Goal: Task Accomplishment & Management: Complete application form

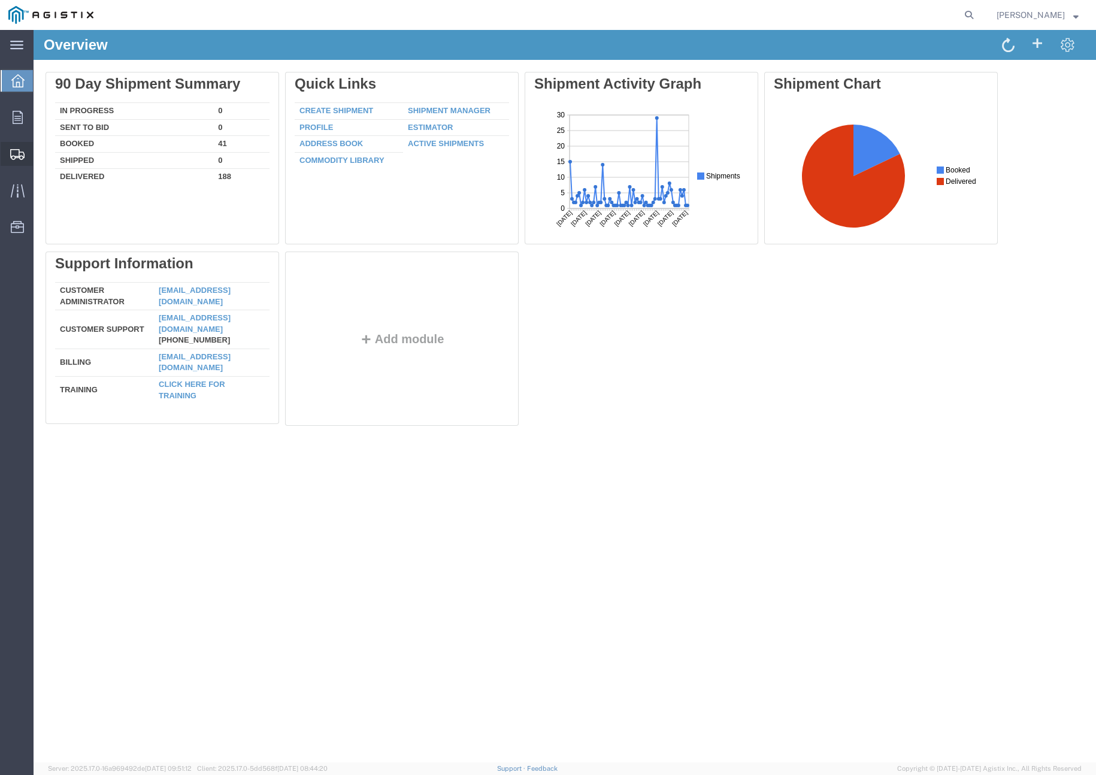
click at [0, 0] on span "Create Shipment" at bounding box center [0, 0] width 0 height 0
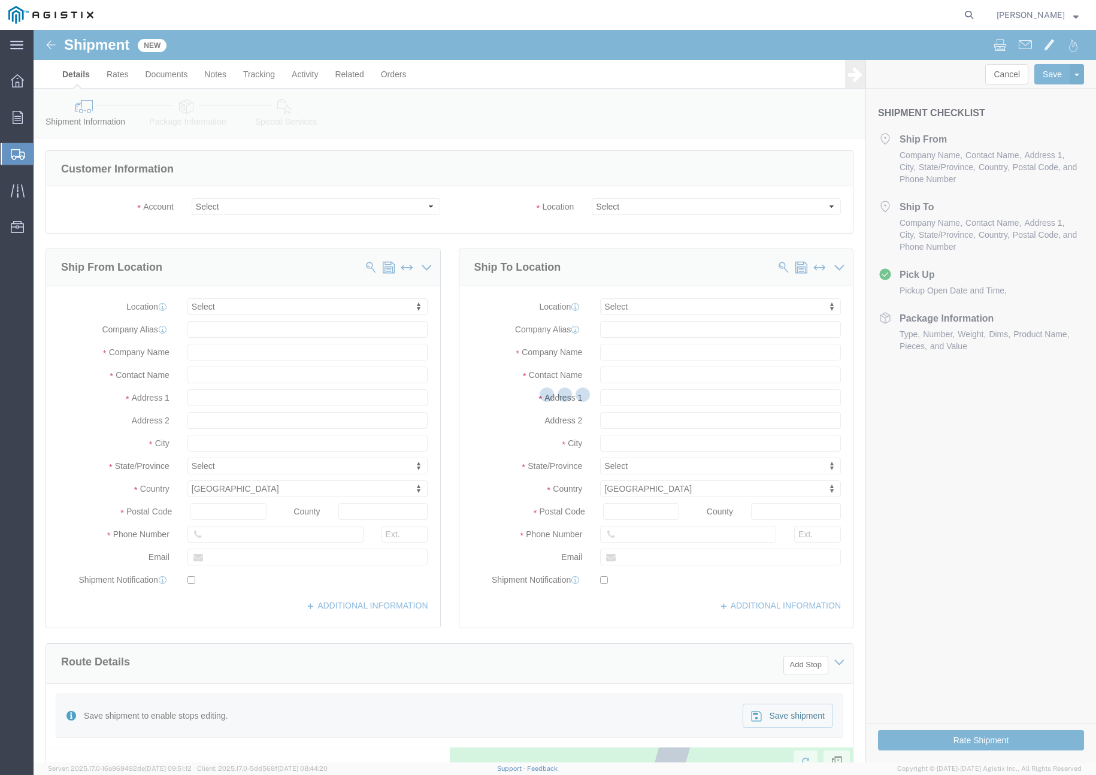
select select
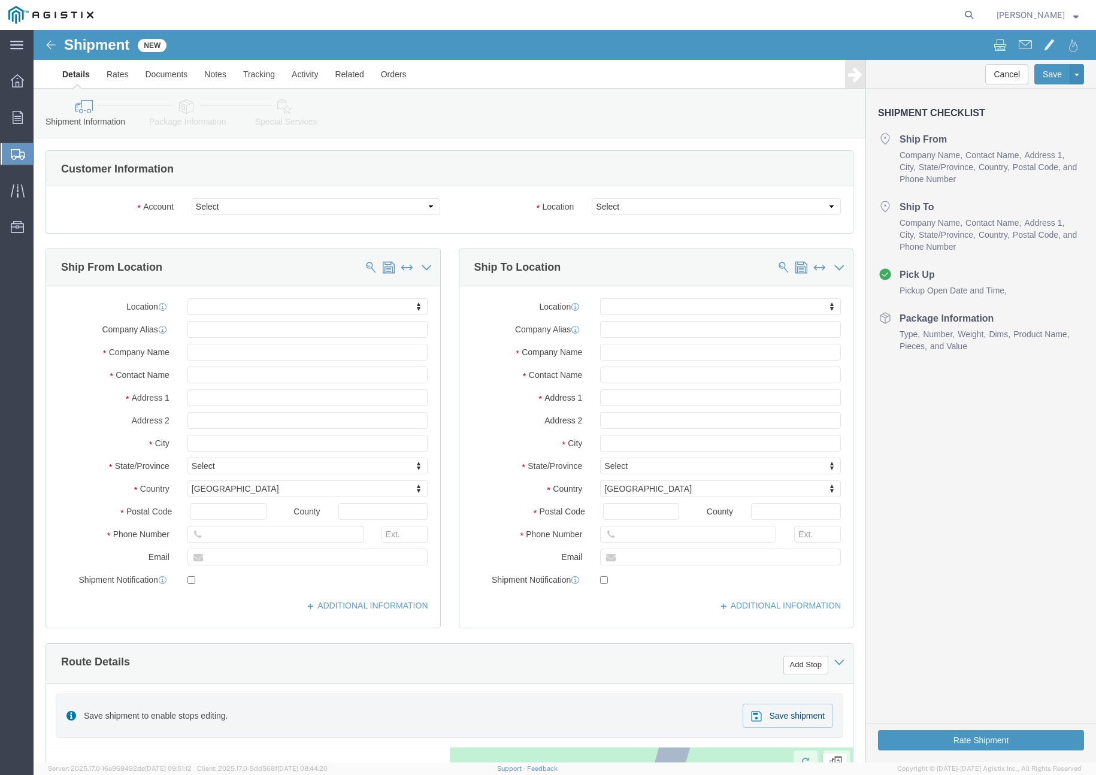
click div "Shipment Information Package Information Special Services Loading Routing"
click select "Select JENSEN PRECAST PG&E"
select select "9596"
click select "Select JENSEN PRECAST PG&E"
select select "PURCHORD"
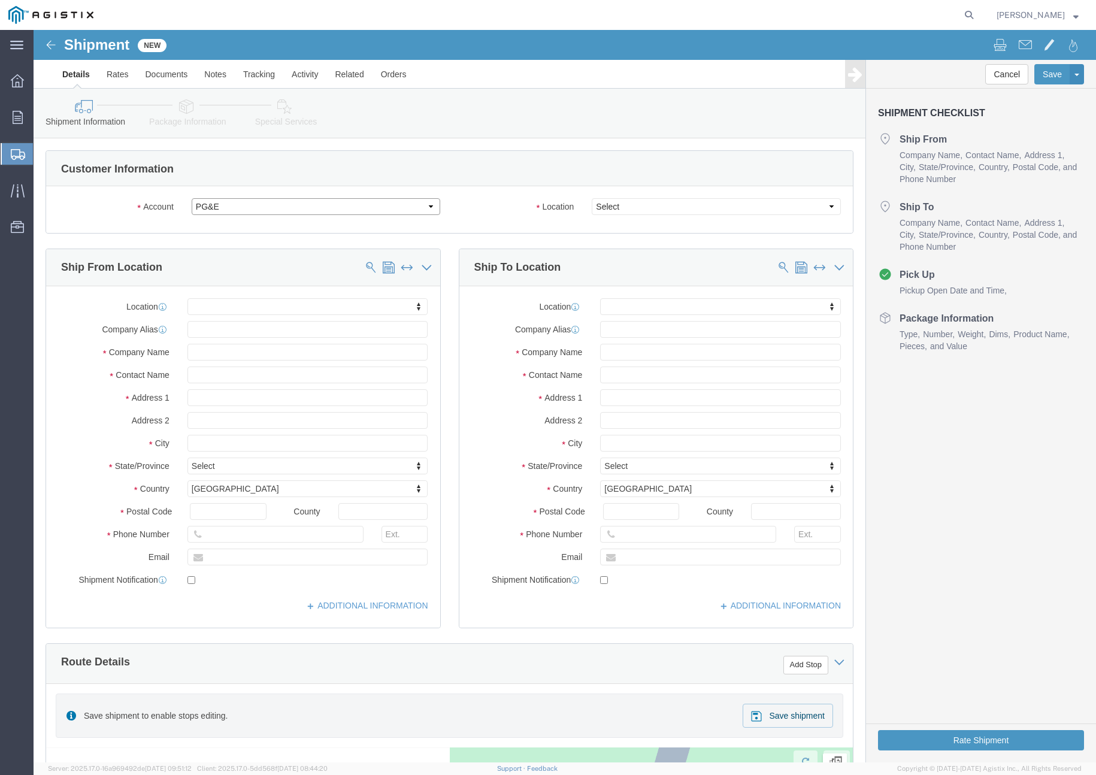
select select
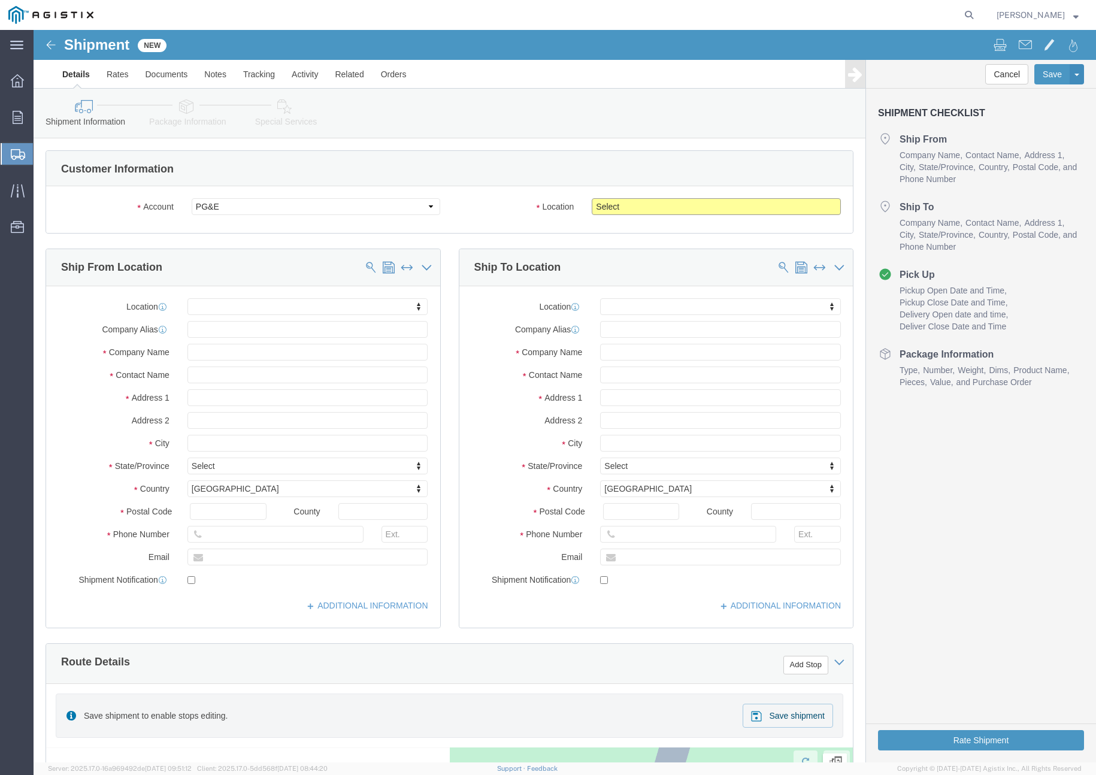
click select "Select All Others Fremont DC Fresno DC Wheatland DC"
select select "19740"
click select "Select All Others Fremont DC Fresno DC Wheatland DC"
click input "text"
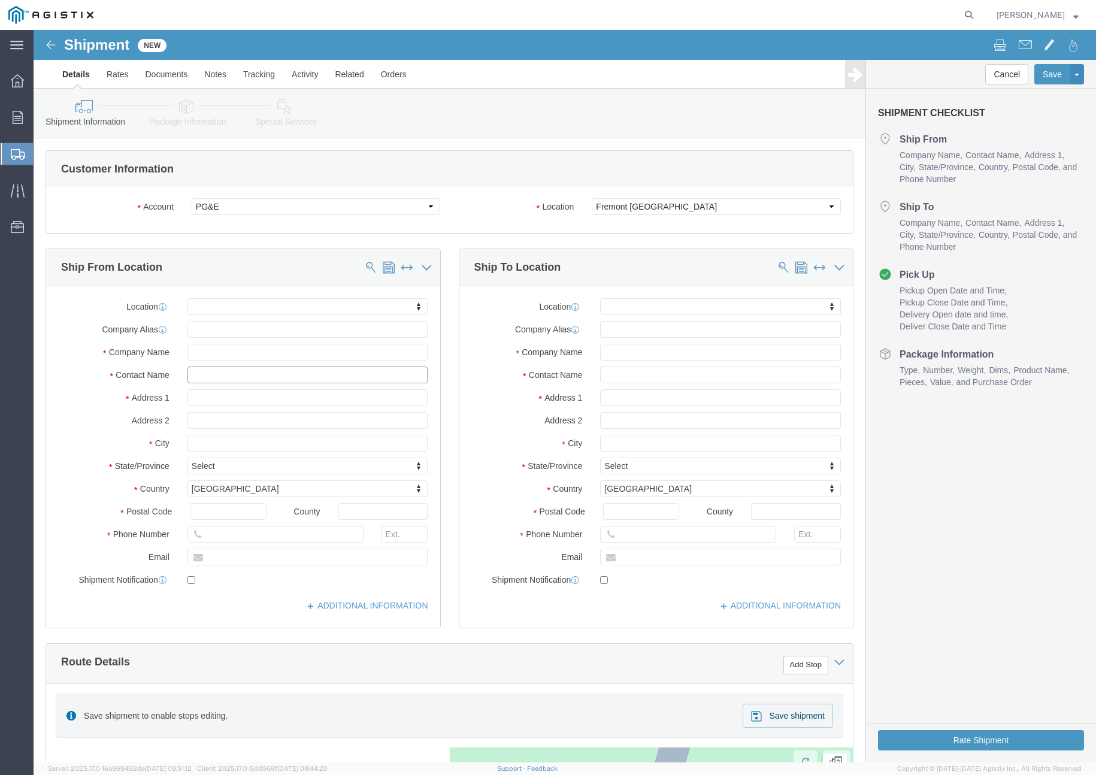
click input "text"
type input "Joshua"
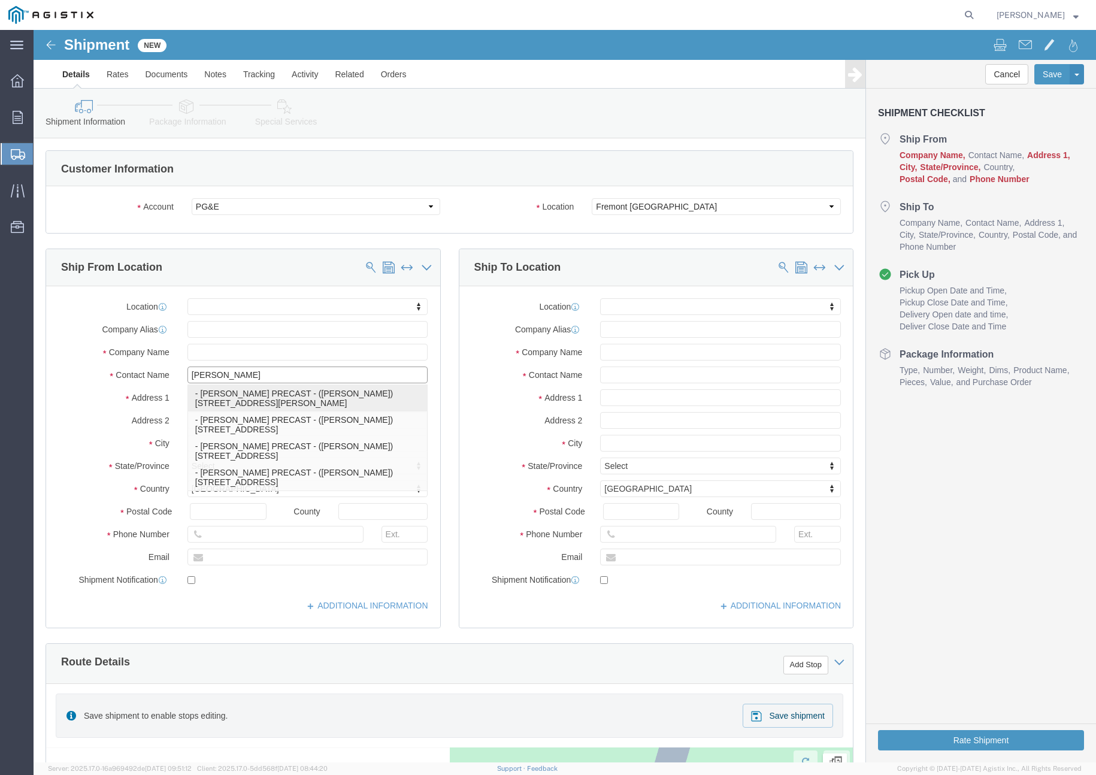
click p "- JENSEN PRECAST - (JOSHUA NUNEZ) 12101 Brandt Road, Lockeford, CA, 95237, US"
select select
type input "12101 Brandt Road"
type input "95237"
type input "916-992-8124"
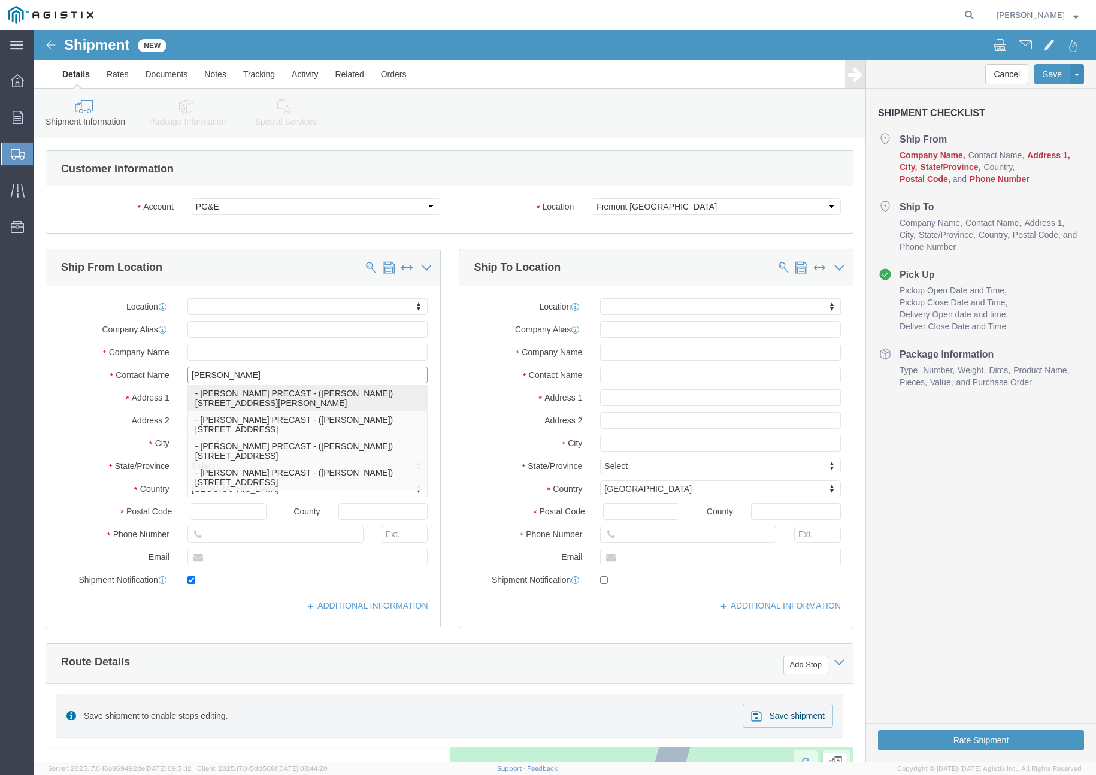
type input "jnunez@jensenprecast.com"
checkbox input "true"
type input "JENSEN PRECAST"
type input "JOSHUA NUNEZ"
type input "Lockeford"
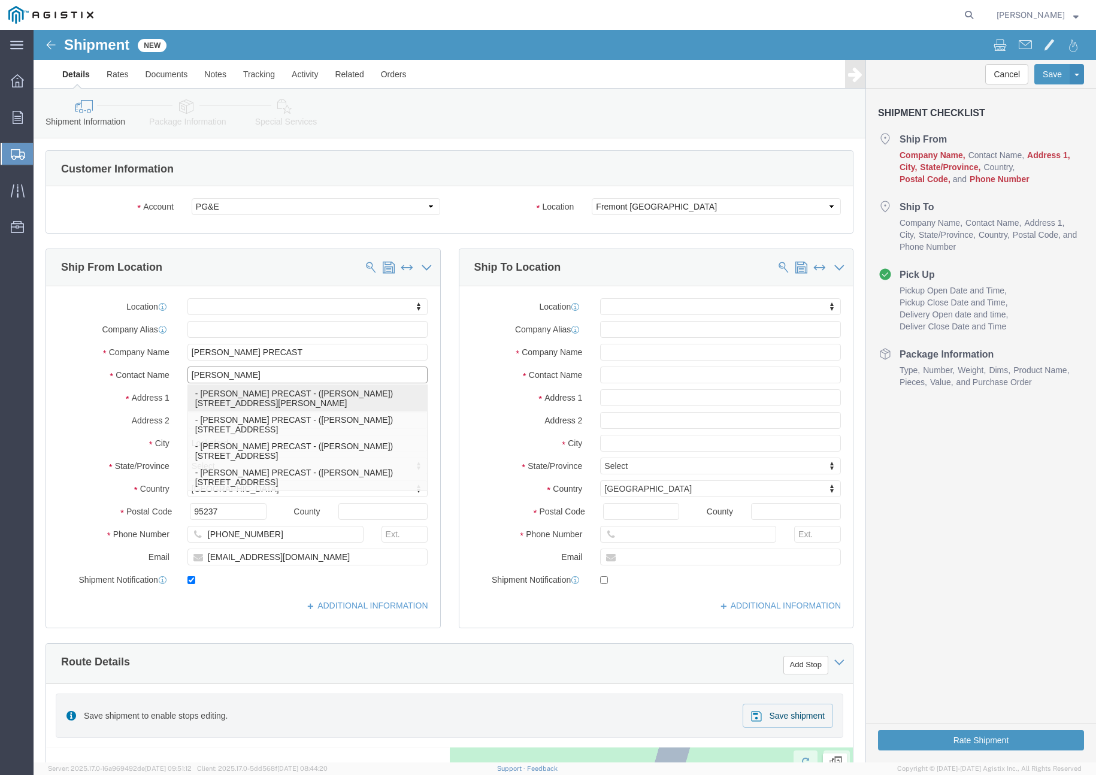
select select "CA"
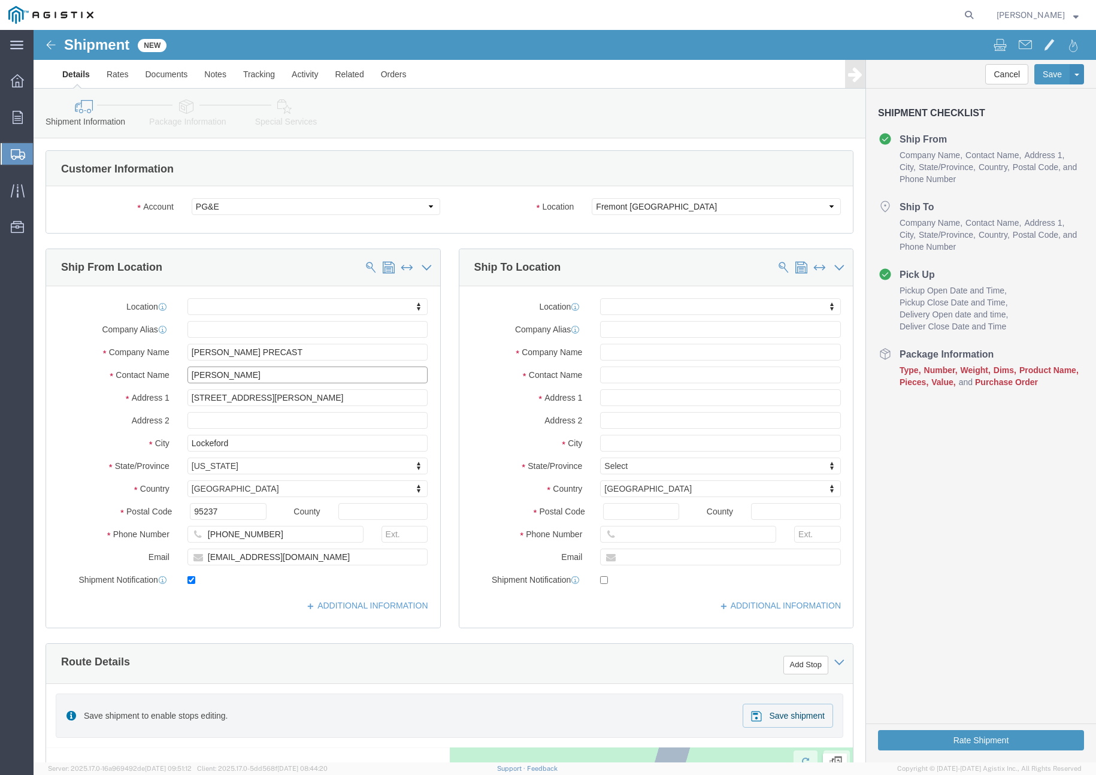
type input "JOSHUA NUNEZ"
click input "text"
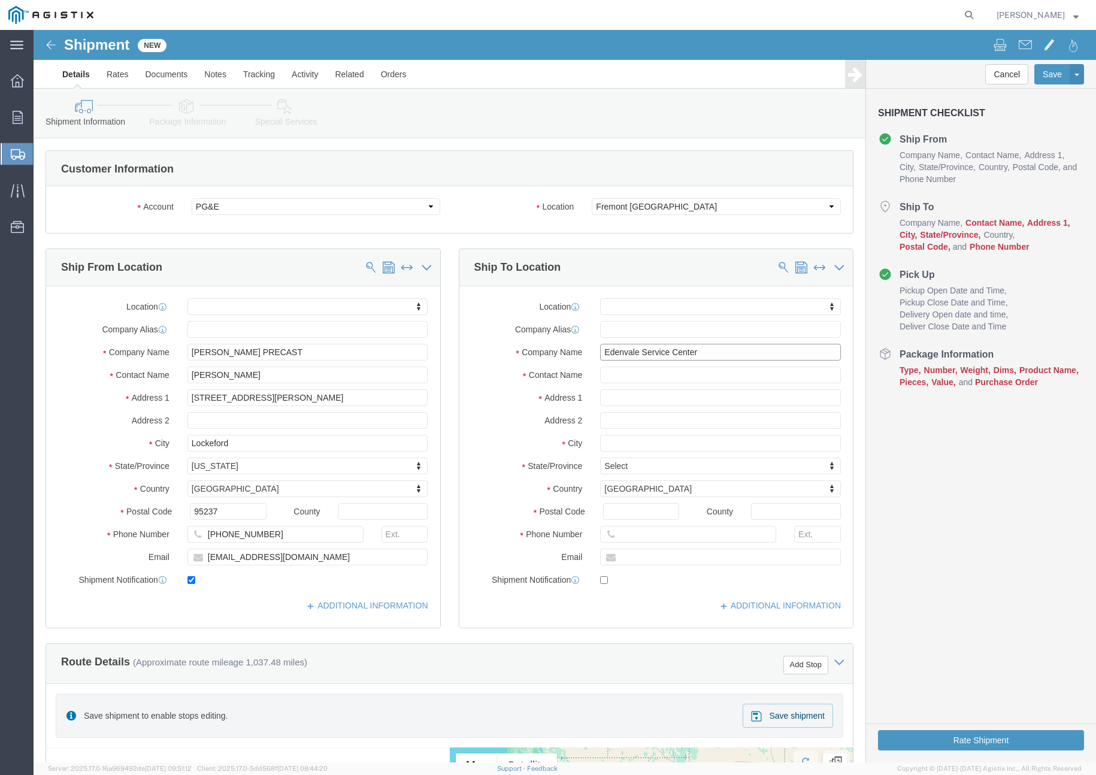
drag, startPoint x: 665, startPoint y: 320, endPoint x: 550, endPoint y: 320, distance: 114.9
click div "Company Name Edenvale Service Center"
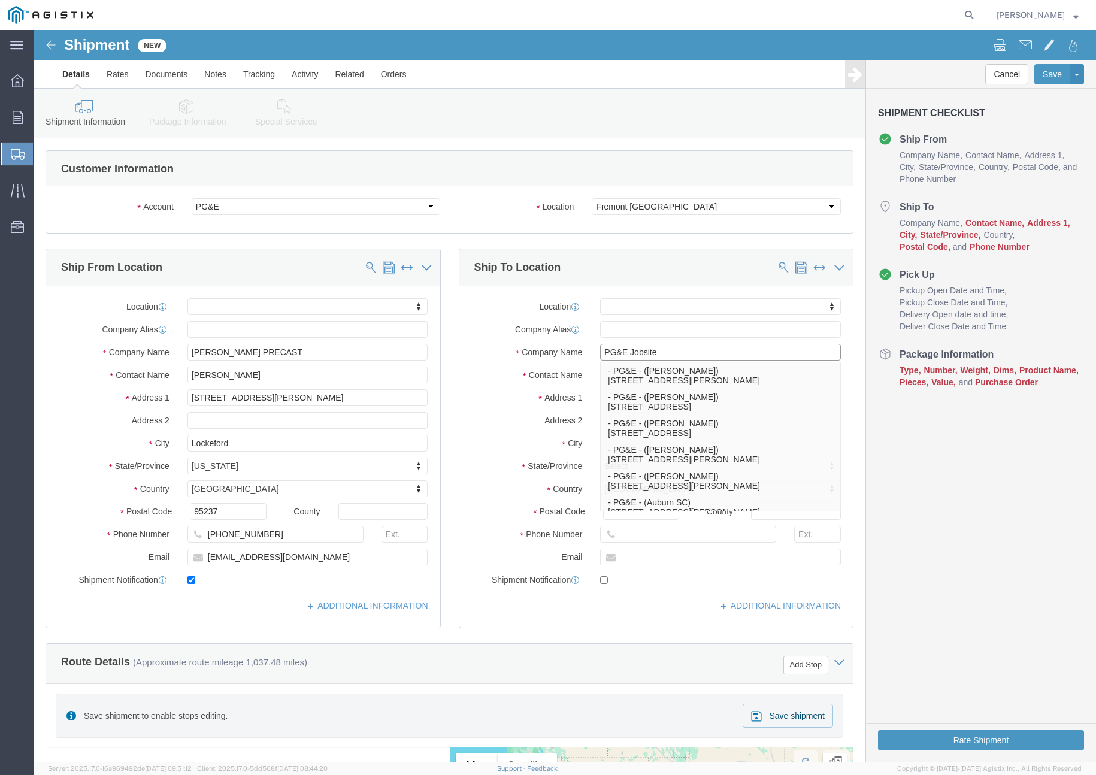
type input "PG&E Jobsite"
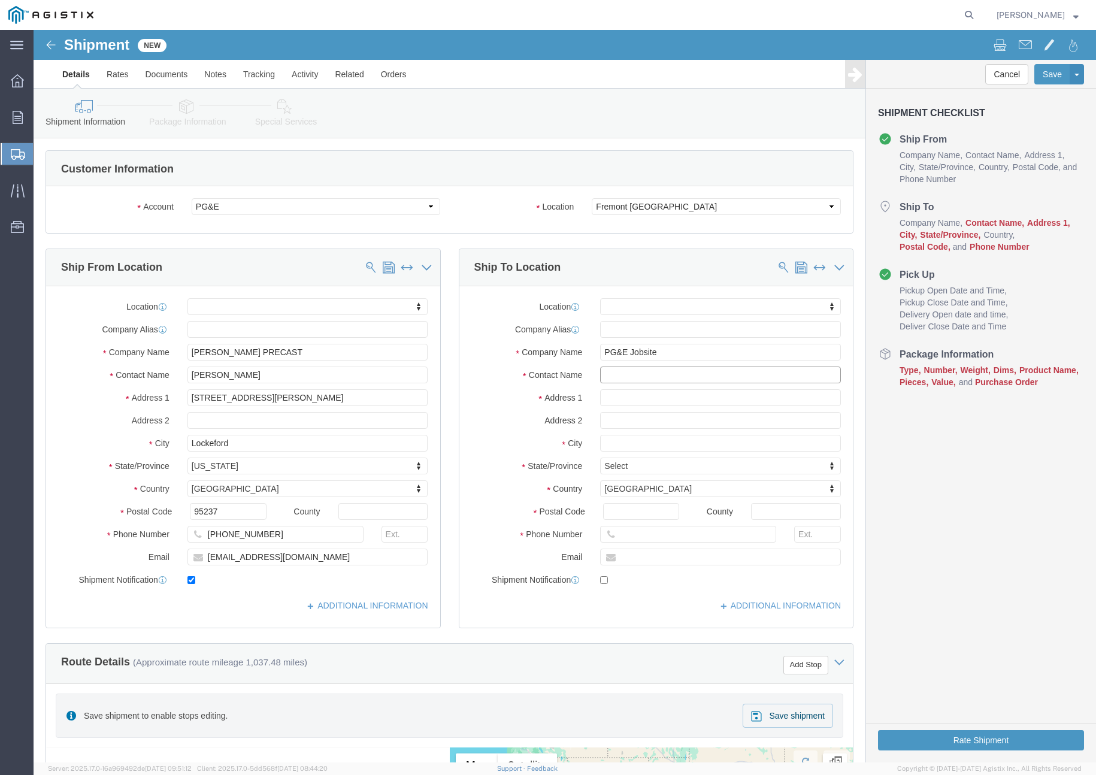
click input "text"
paste input "EDISON FLEMATE"
type input "EDISON FLEMATE"
click input "text"
paste input "2100 West Almond Ave"
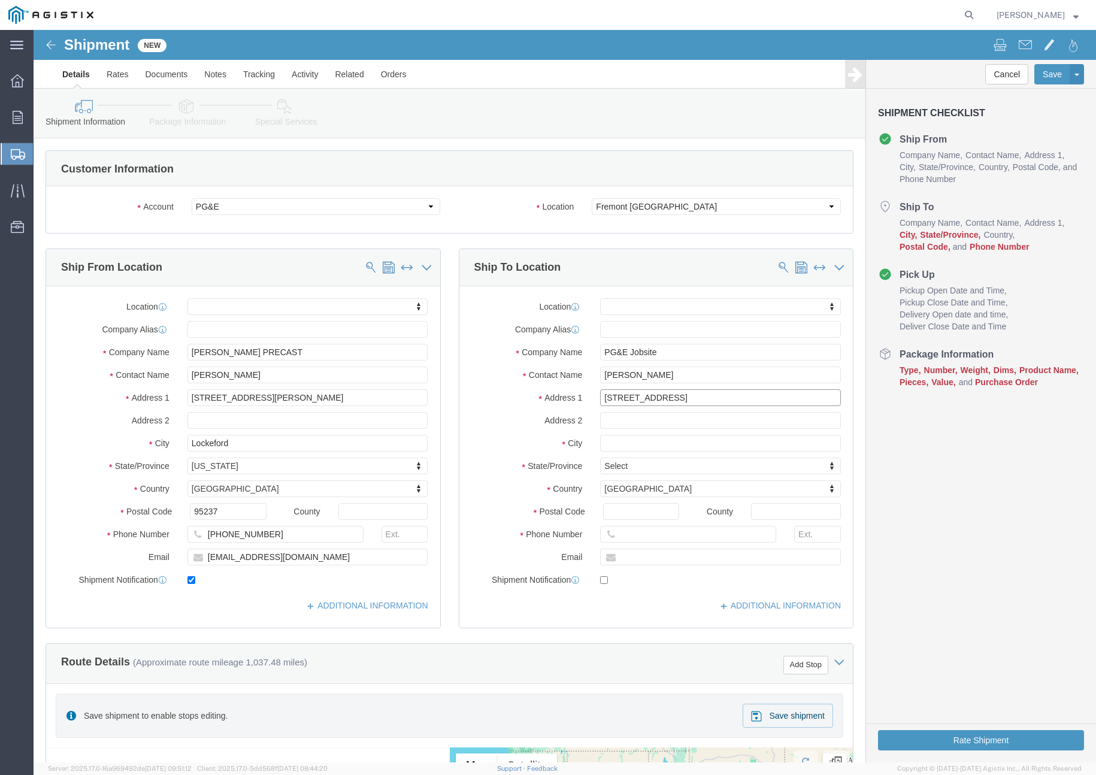
type input "2100 West Almond Ave"
select select
drag, startPoint x: 581, startPoint y: 416, endPoint x: 587, endPoint y: 415, distance: 6.6
click input "text"
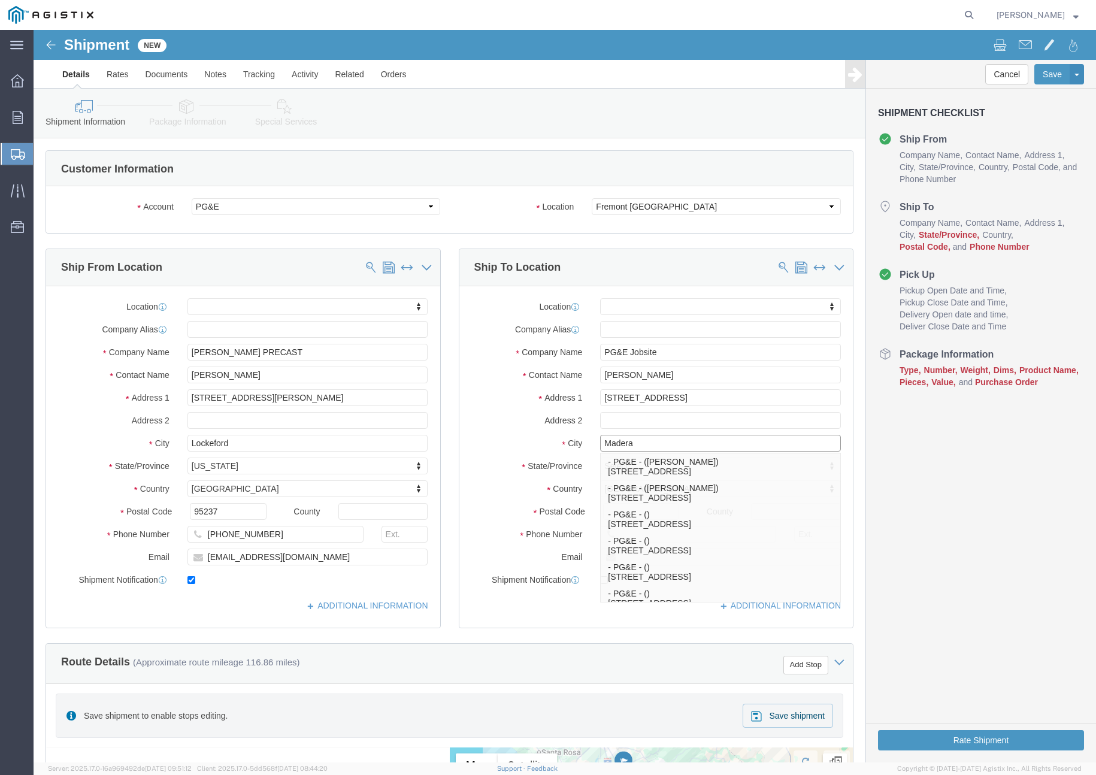
type input "Madera"
click div "Location My Profile Location (OBSOLETE) BURNEY SC - GC TRAILER (OBSOLETE) BURNE…"
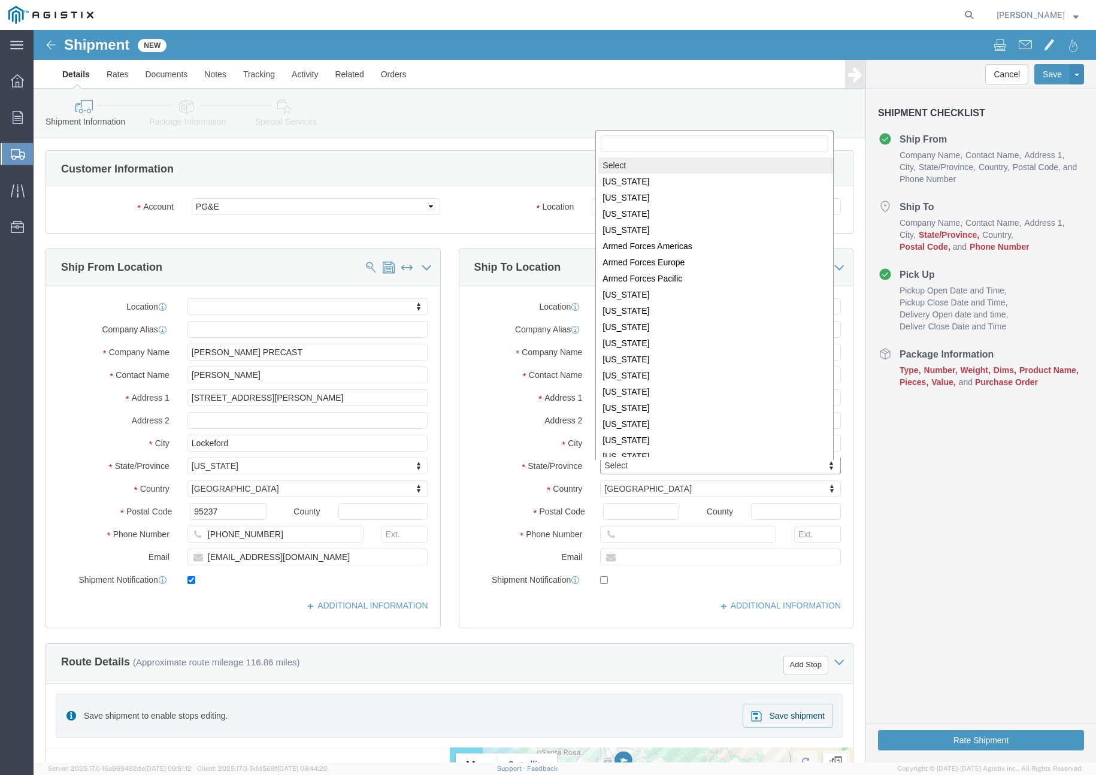
scroll to position [2, 0]
select select
select select "CA"
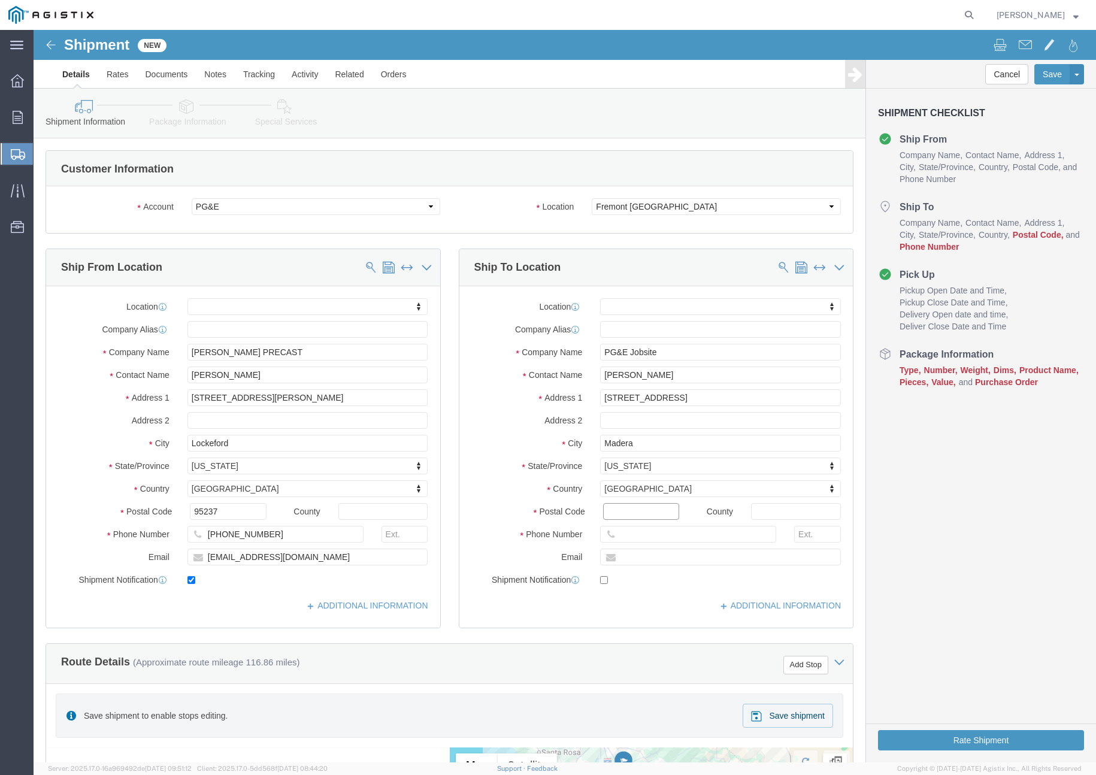
click input "Postal Code"
type input "93637"
select select
click input "text"
paste input "559-573-4342"
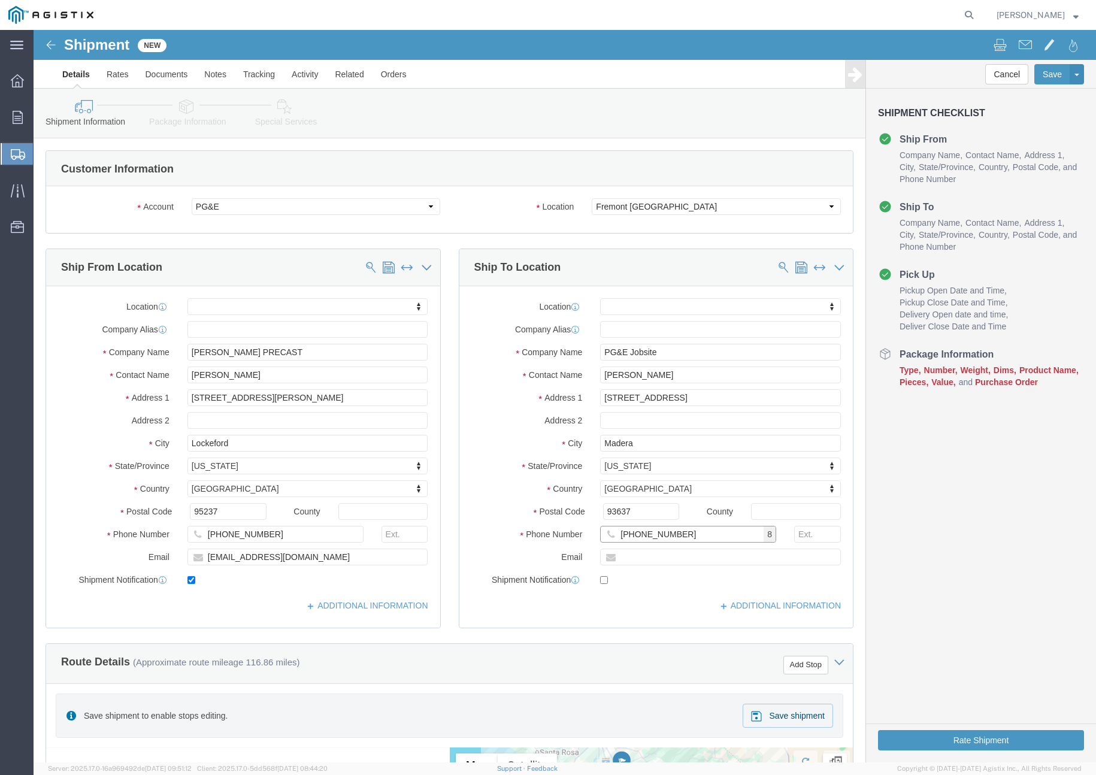
type input "559-573-4342"
click input "text"
paste input "EJFA@pge.com"
type input "EJFA@pge.com"
click input "checkbox"
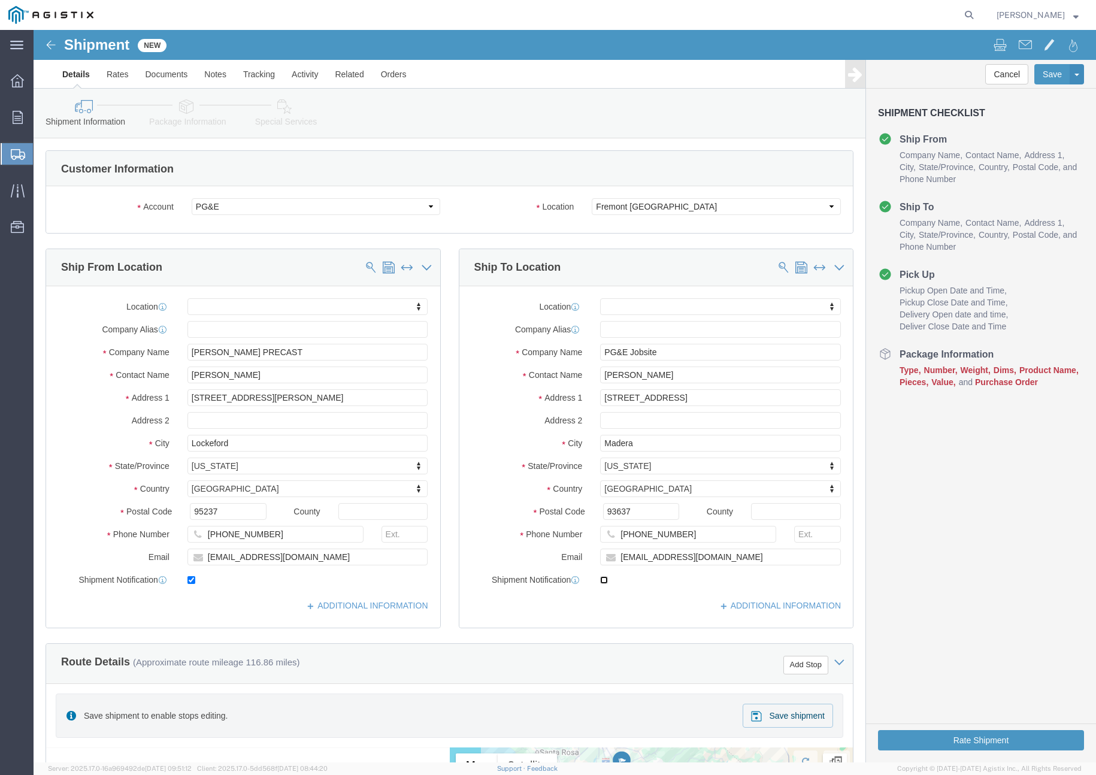
click input "checkbox"
checkbox input "true"
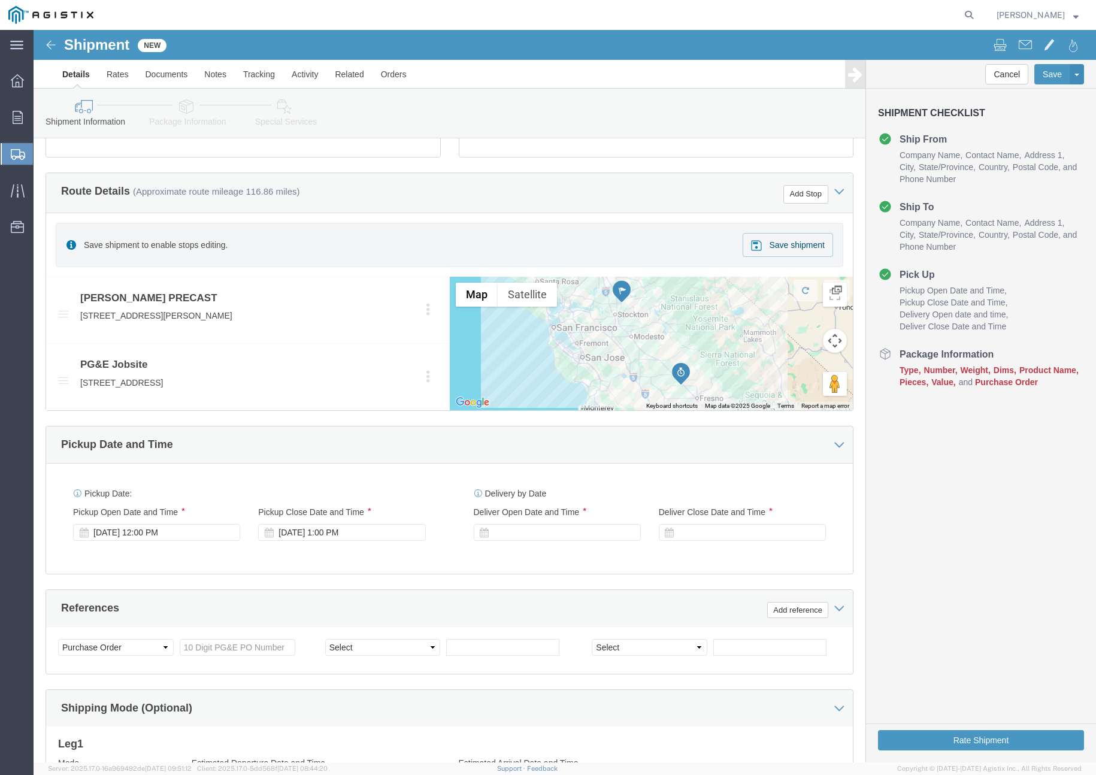
scroll to position [494, 0]
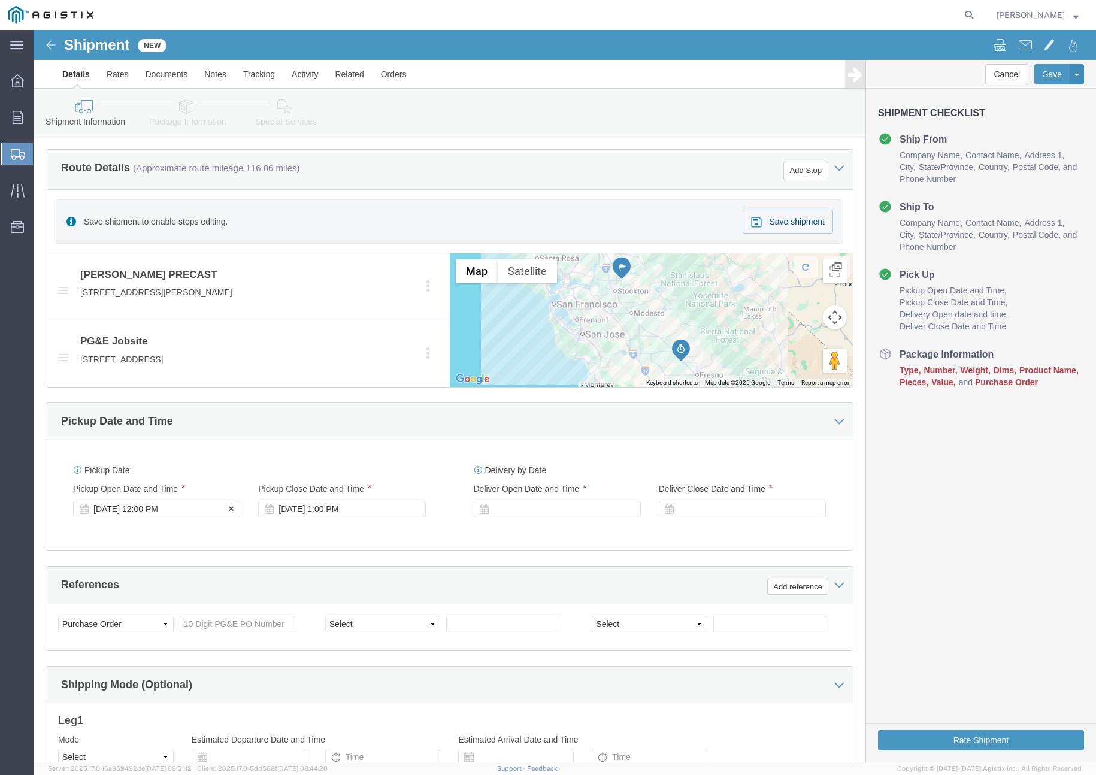
click div "Aug 18 2025 12:00 PM"
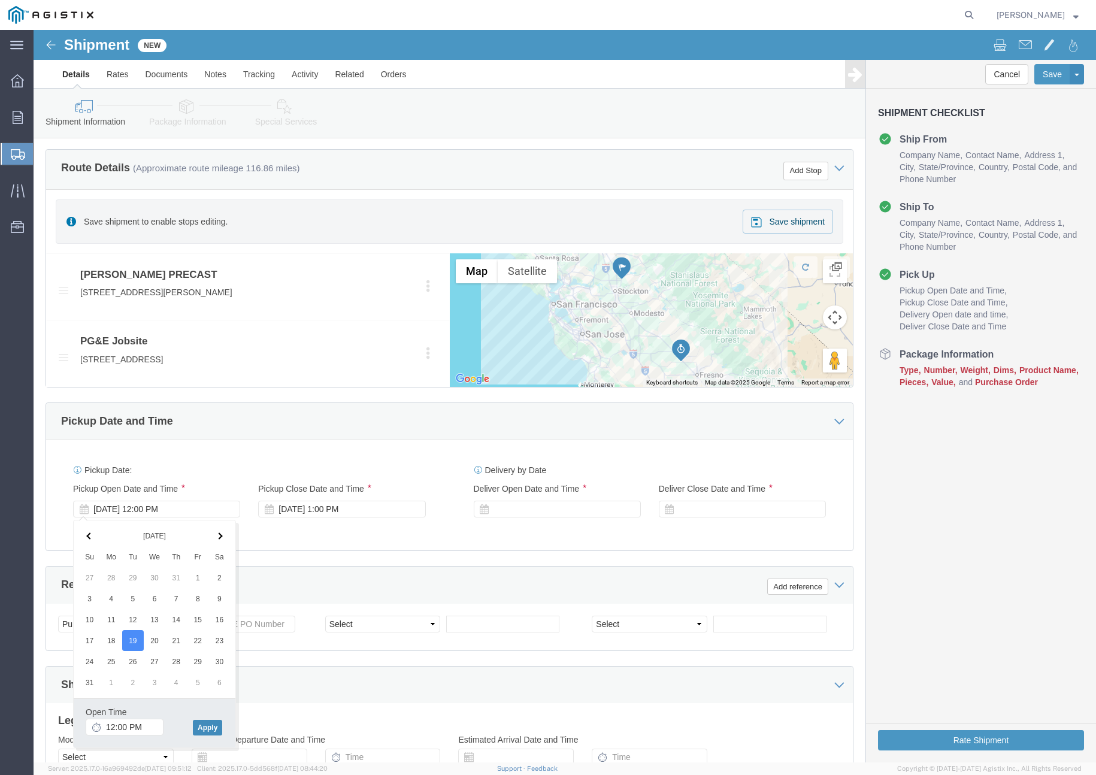
click button "Apply"
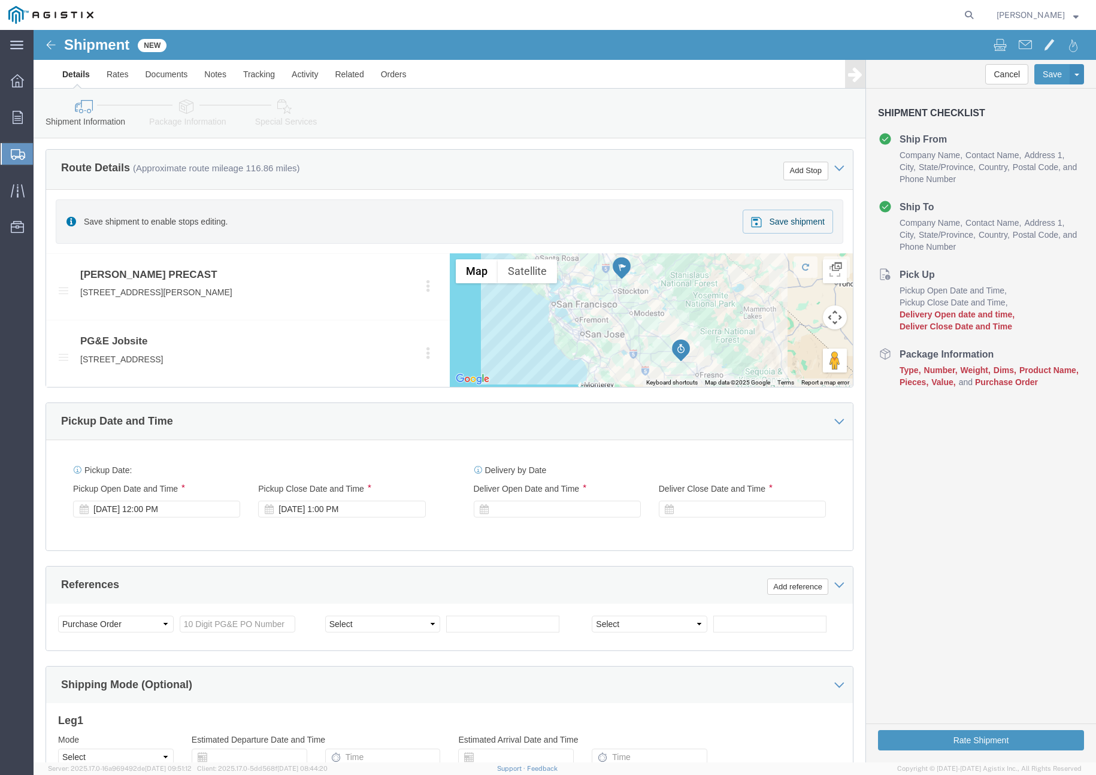
drag, startPoint x: 490, startPoint y: 478, endPoint x: 500, endPoint y: 492, distance: 17.1
click div
click button "Apply"
click div
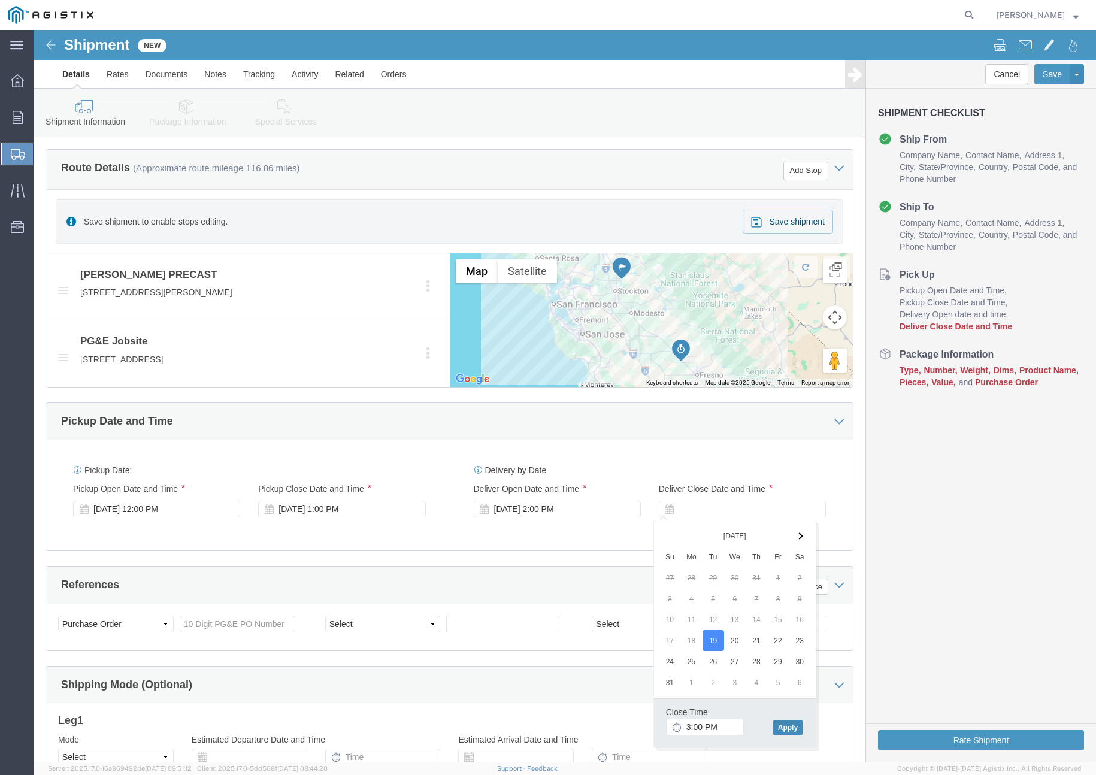
click button "Apply"
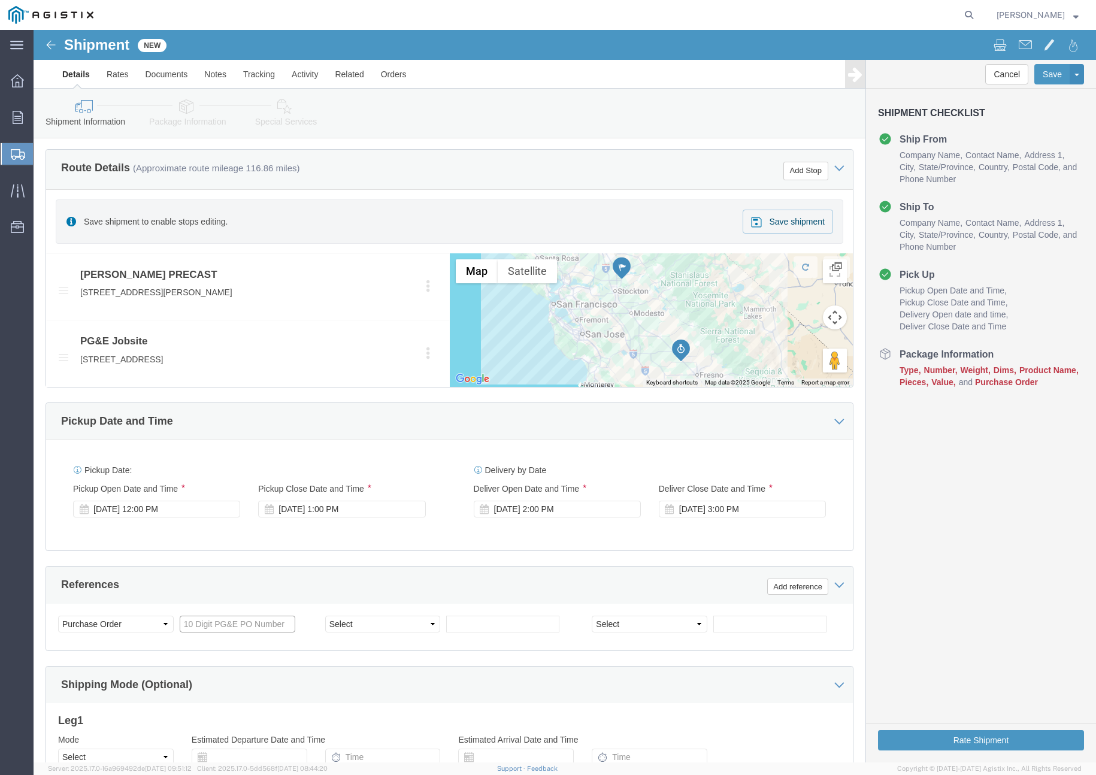
click input "text"
paste input "3501417486"
type input "3501417486"
click select "Select Account Type Activity ID Airline Appointment Number ASN Batch Request # …"
select select "CUSTREF"
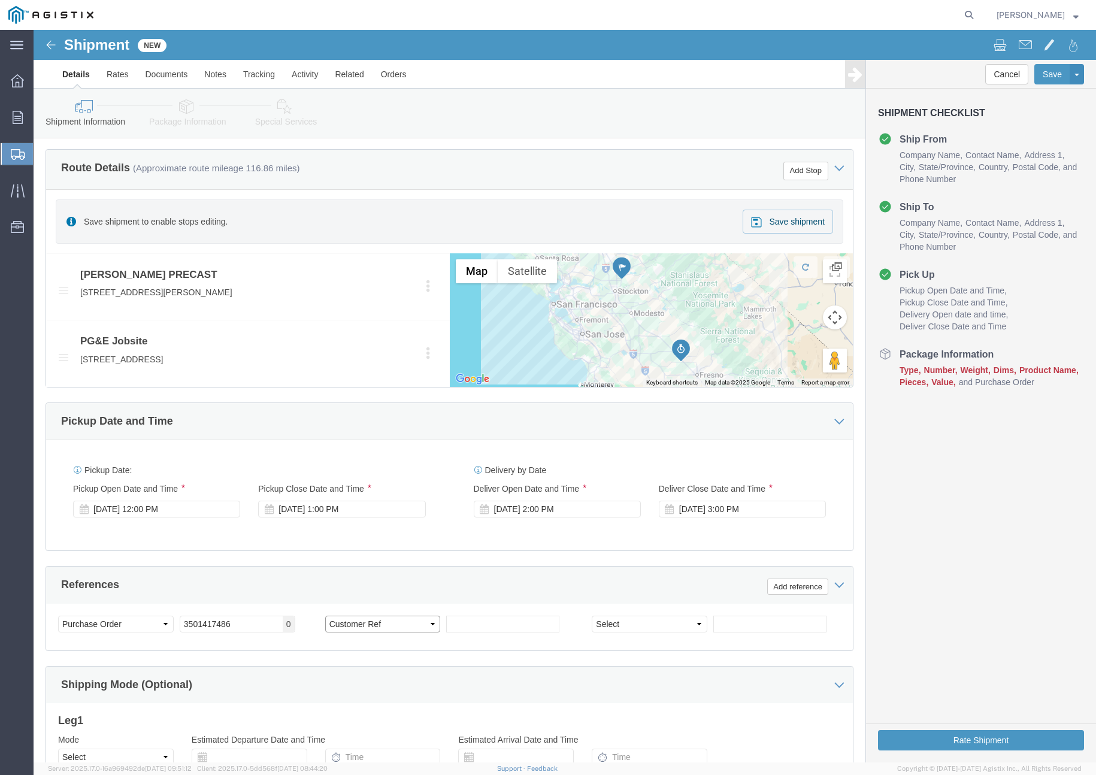
click select "Select Account Type Activity ID Airline Appointment Number ASN Batch Request # …"
click input "text"
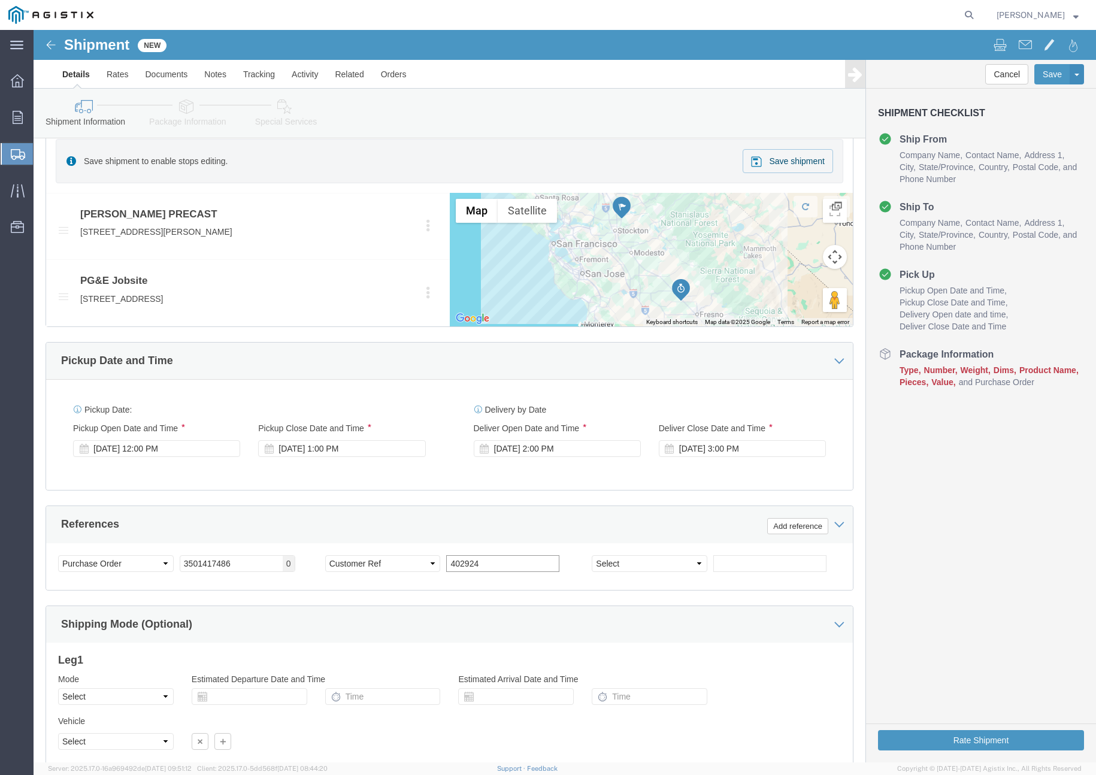
scroll to position [647, 0]
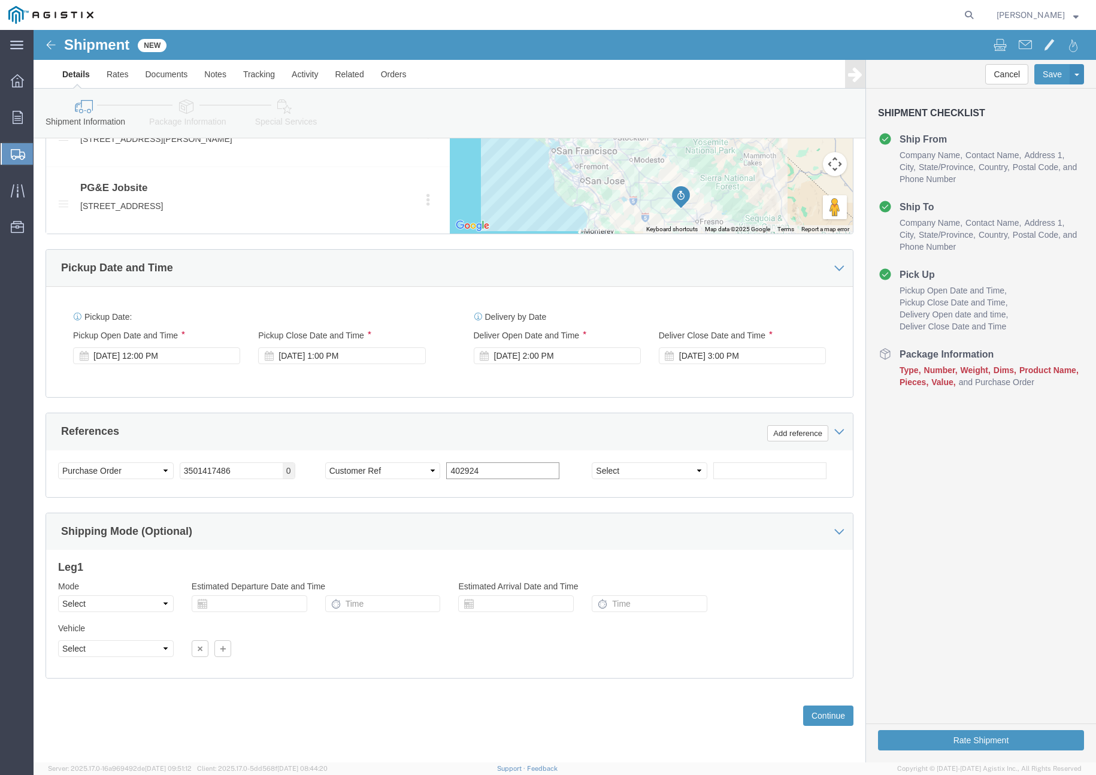
type input "402924"
click select "Select Air Less than Truckload Multi-Leg Ocean Freight Rail Small Parcel Truckl…"
select select "TL"
click select "Select Air Less than Truckload Multi-Leg Ocean Freight Rail Small Parcel Truckl…"
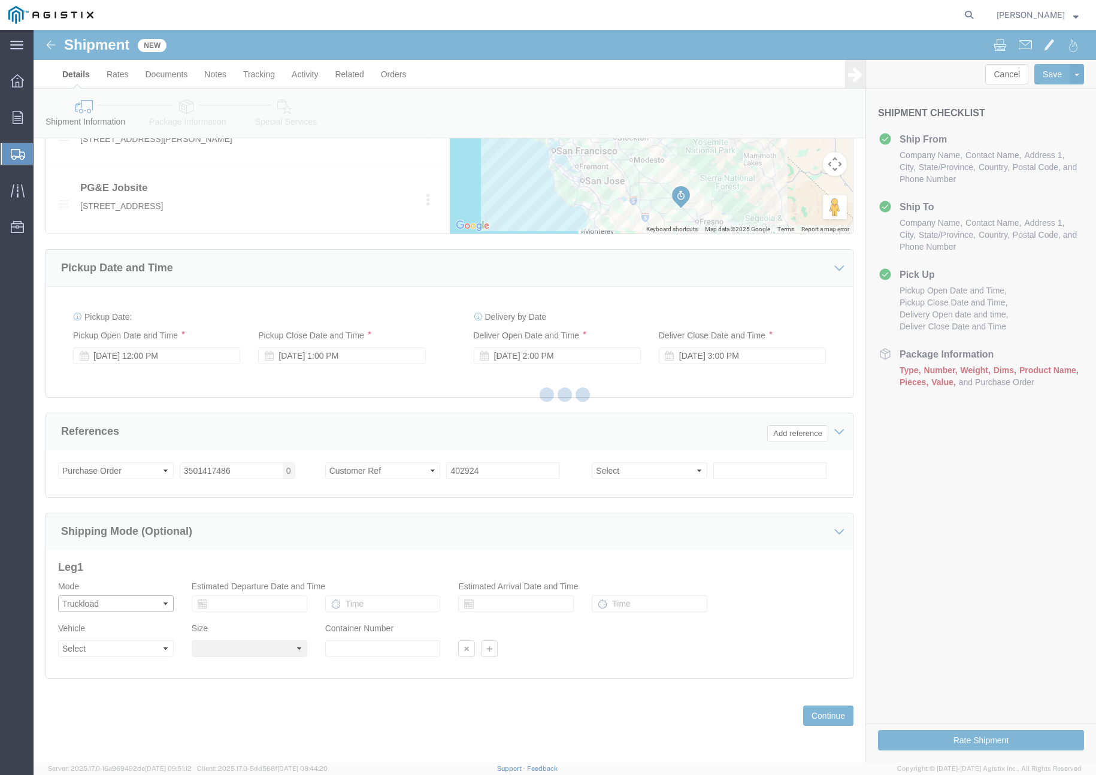
select select
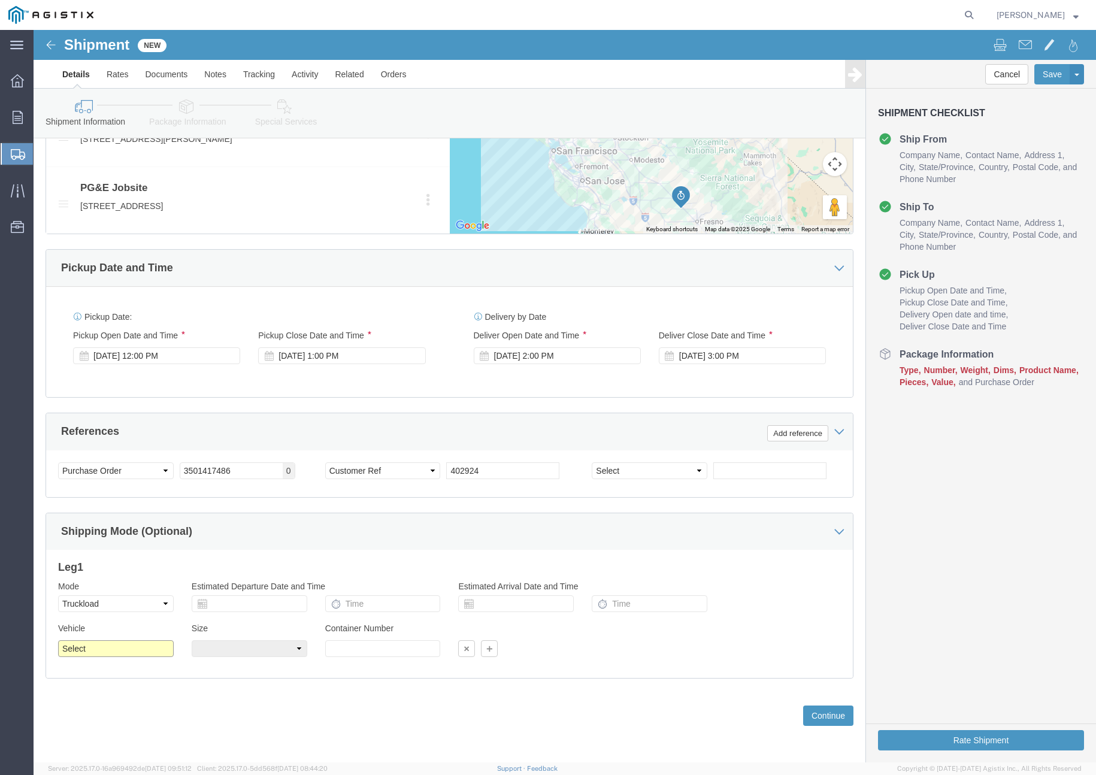
click select "Select 1-Ton (PSS) 10 Wheel 10 Yard Dump Truck 20 Yard Dump Truck Bobtail Botto…"
select select "FLBD"
click select "Select 1-Ton (PSS) 10 Wheel 10 Yard Dump Truck 20 Yard Dump Truck Bobtail Botto…"
click button "Continue"
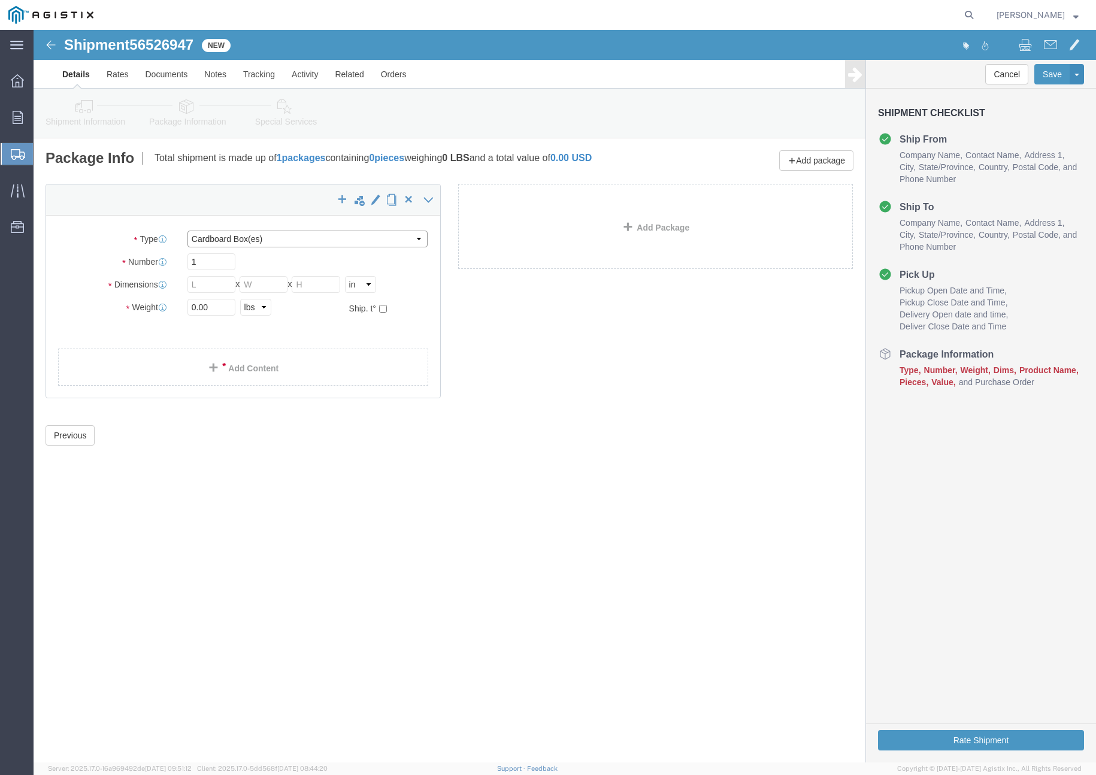
click select "Select Bulk Bundle(s) Cardboard Box(es) Carton(s) Crate(s) Drum(s) (Fiberboard)…"
select select "PSNS"
click select "Select Bulk Bundle(s) Cardboard Box(es) Carton(s) Crate(s) Drum(s) (Fiberboard)…"
click input "text"
type input "72"
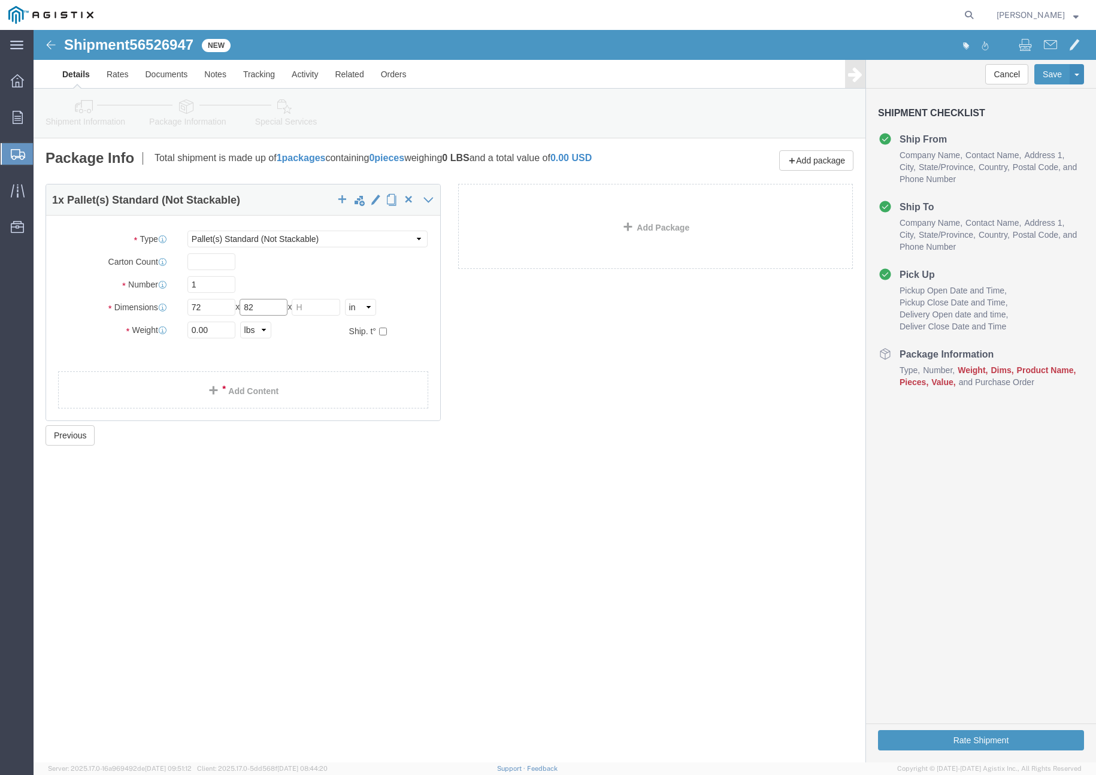
type input "82"
type input "10"
drag, startPoint x: 180, startPoint y: 301, endPoint x: 66, endPoint y: 307, distance: 114.5
click div "Weight 0.00 Select kgs lbs Ship. t°"
click input "0.00"
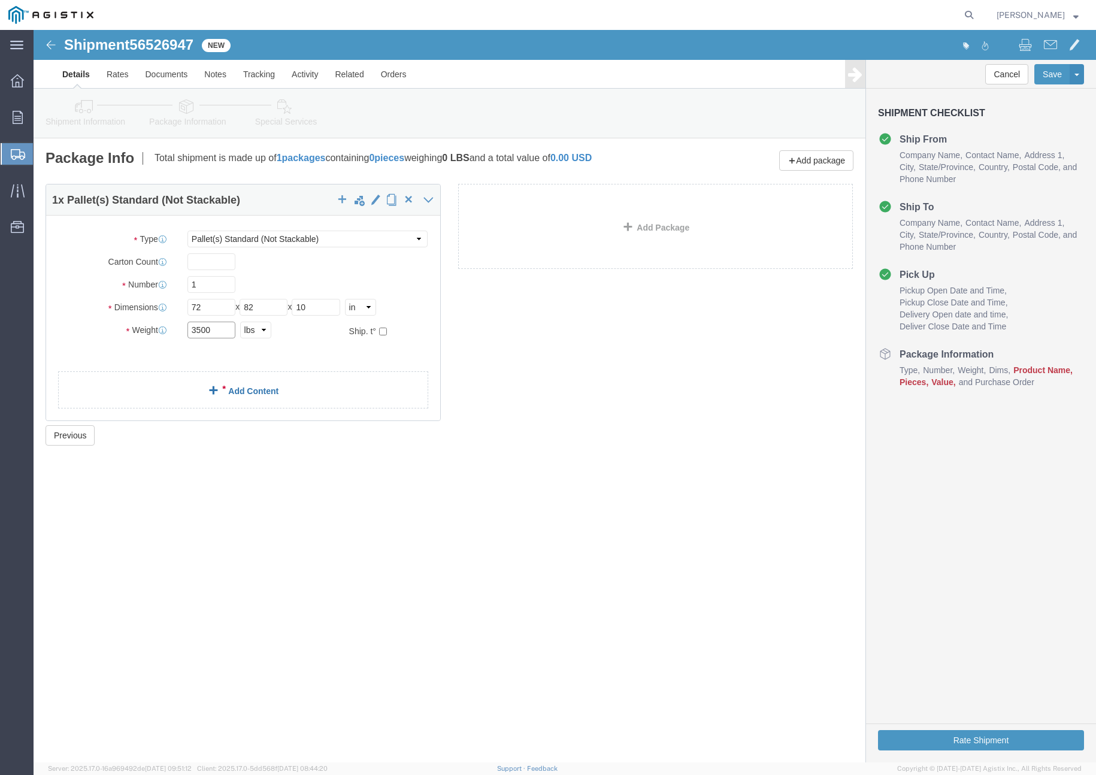
type input "3500"
click link "Add Content"
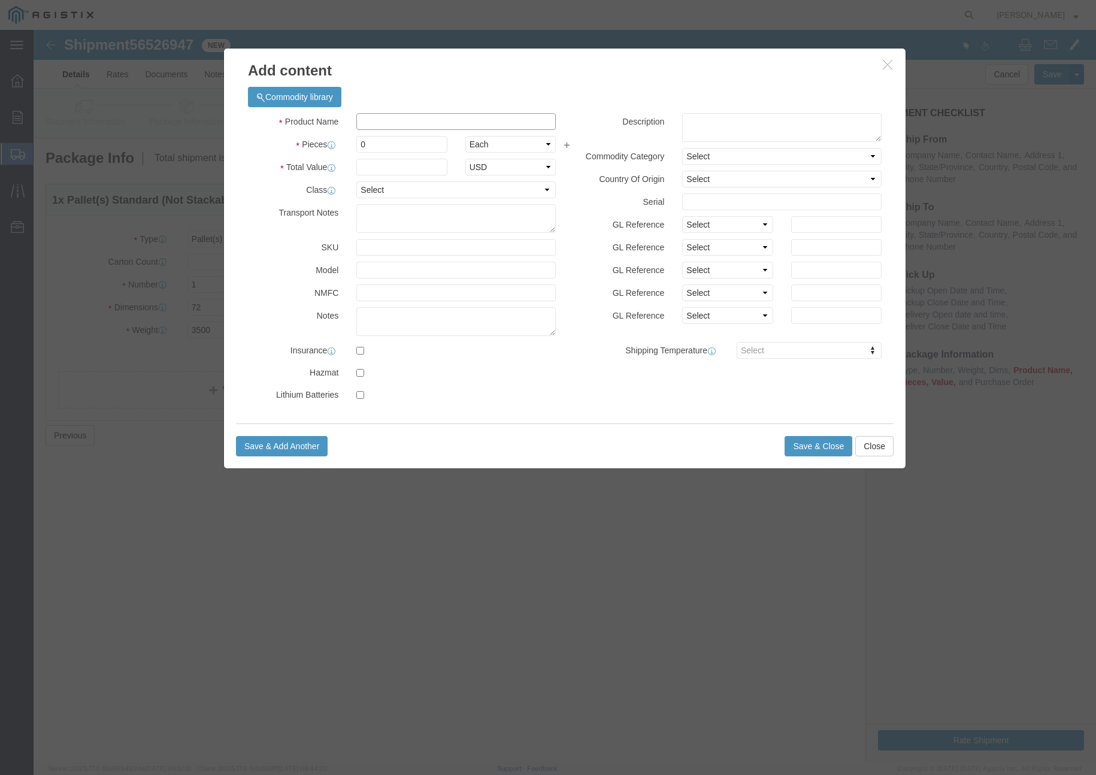
click input "text"
type input "PGE Capacitor Pad"
click input "0"
type input "1"
click input "text"
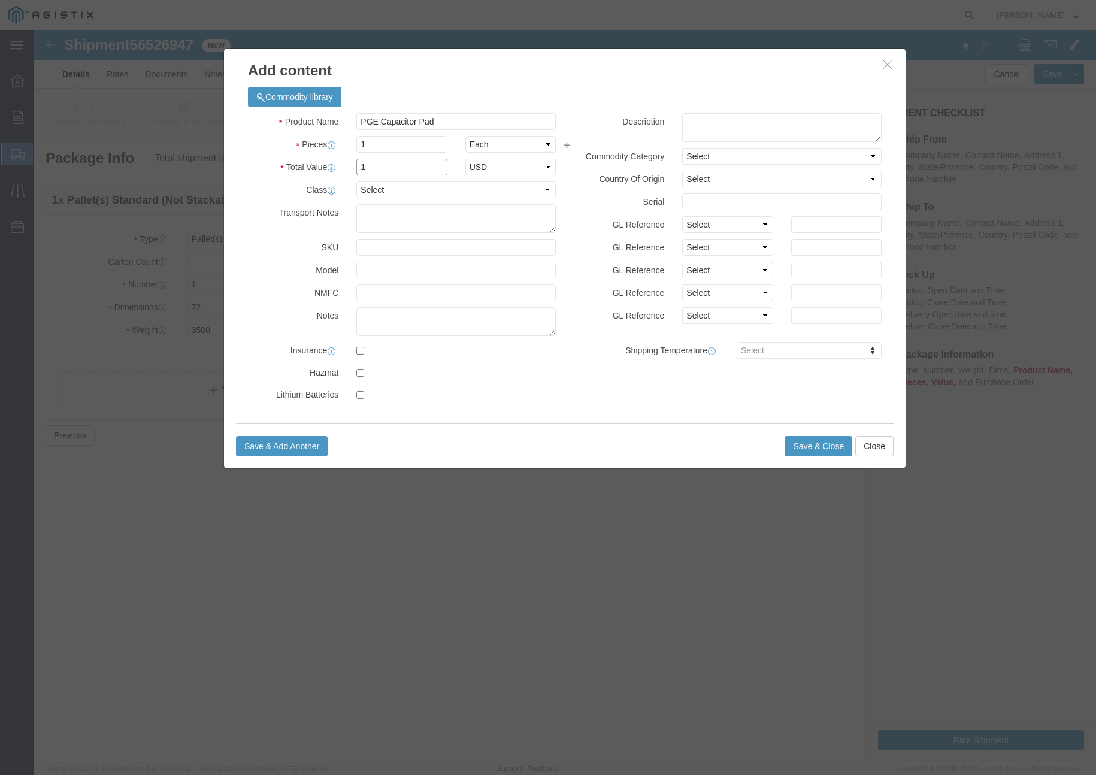
type input "1"
click input "text"
type input "( 04-1064 )"
click button "Save & Close"
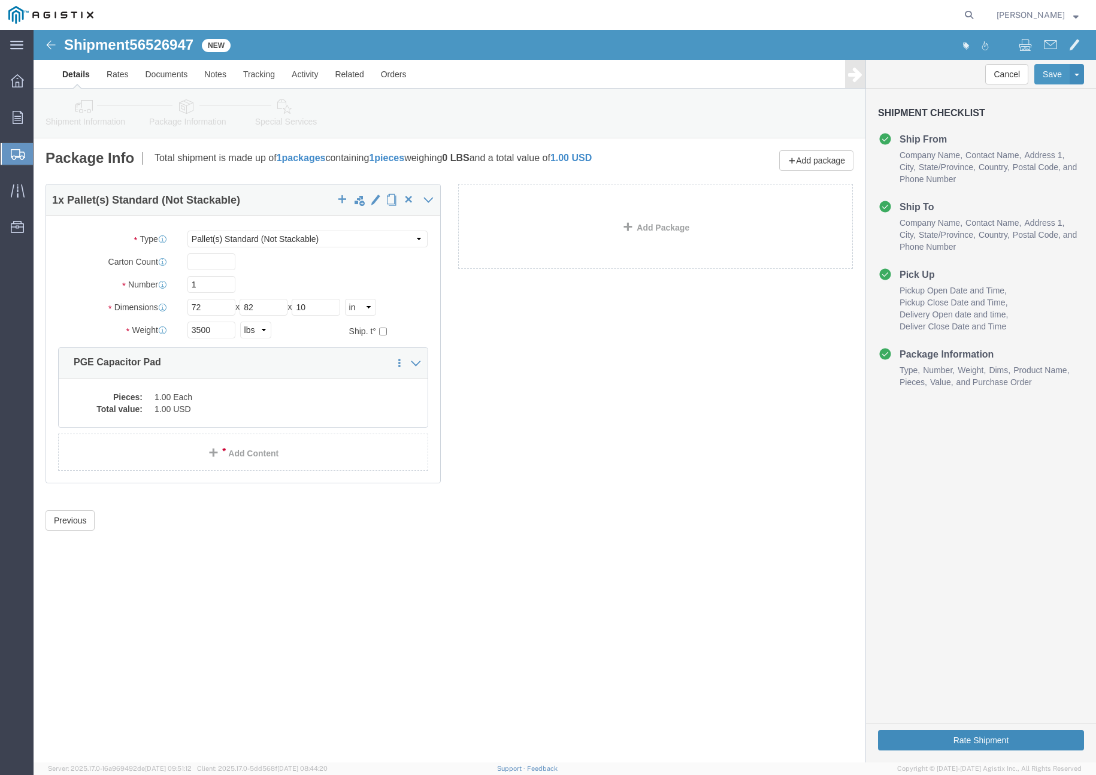
click button "Rate Shipment"
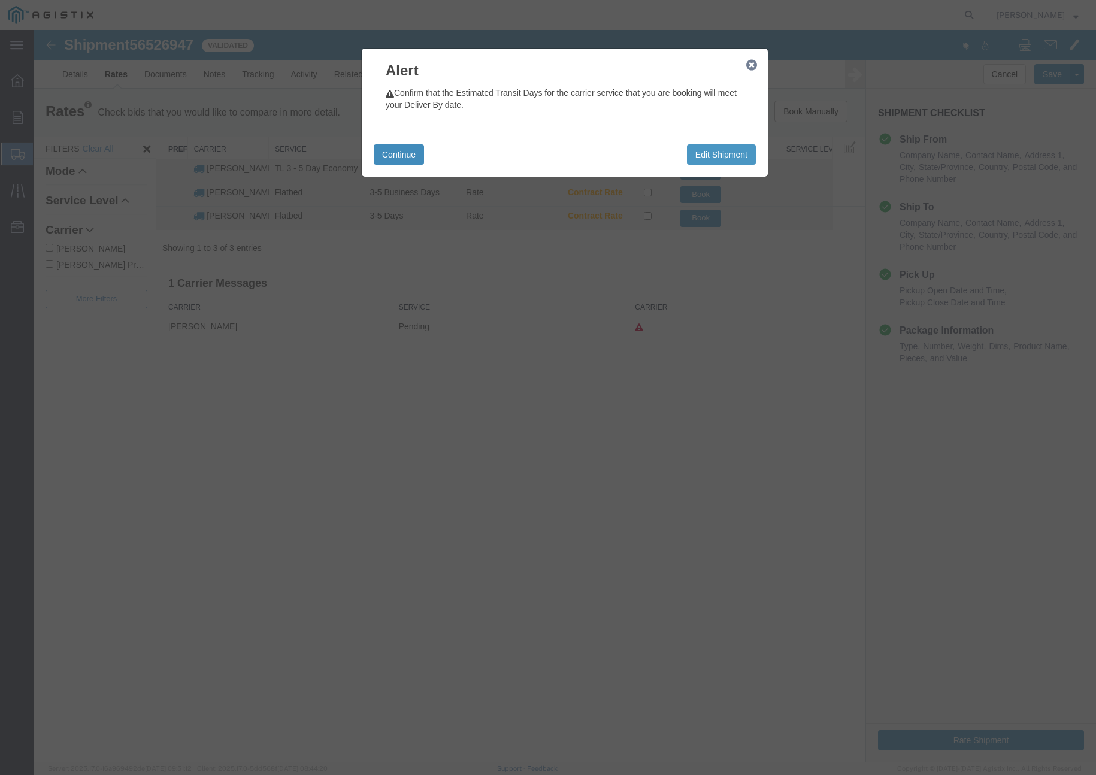
click at [387, 162] on button "Continue" at bounding box center [399, 154] width 50 height 20
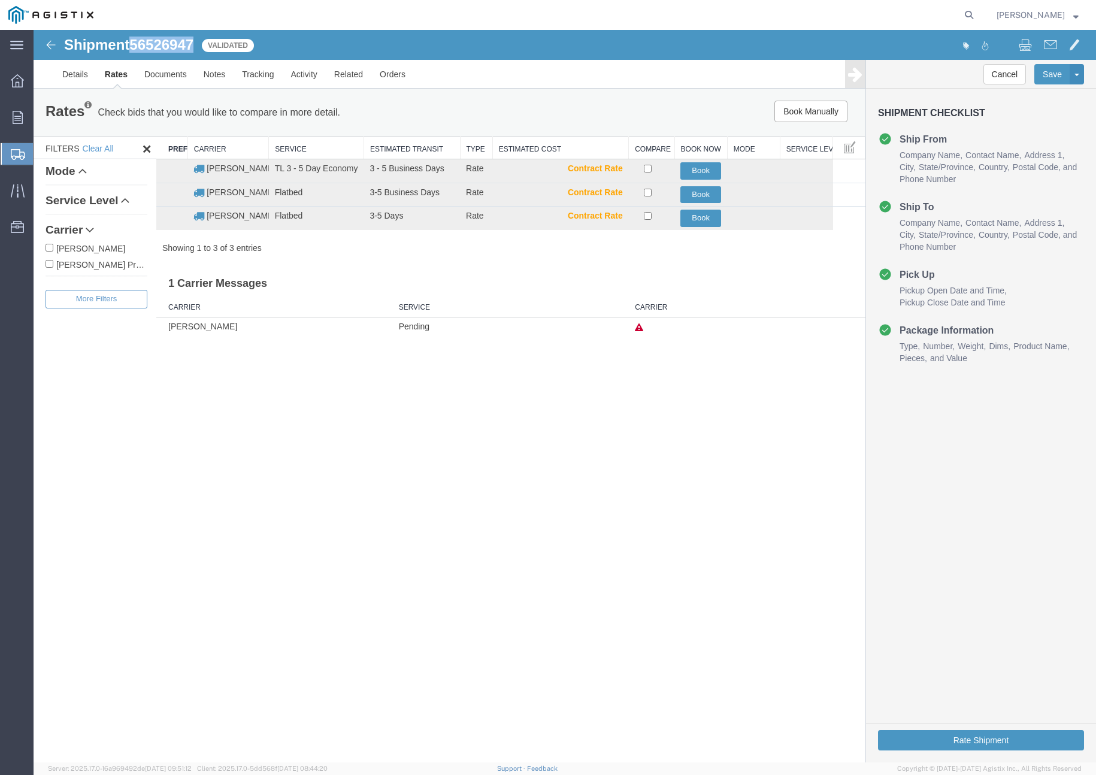
drag, startPoint x: 137, startPoint y: 45, endPoint x: 199, endPoint y: 48, distance: 61.7
click at [199, 48] on div "Shipment 56526947 3 of 3 Validated" at bounding box center [300, 48] width 530 height 23
copy span "56526947"
click at [715, 222] on button "Book" at bounding box center [700, 218] width 41 height 17
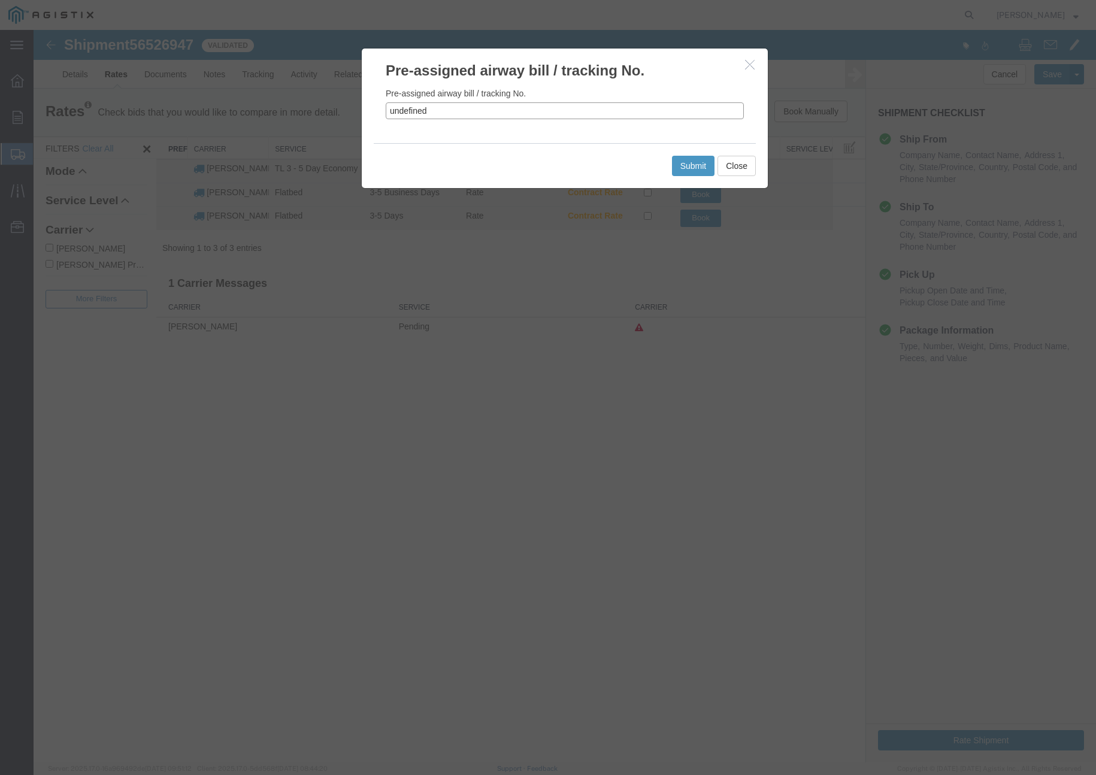
drag, startPoint x: 399, startPoint y: 112, endPoint x: 389, endPoint y: 110, distance: 10.9
click at [380, 110] on div "Pre-assigned airway bill / tracking No. undefined" at bounding box center [565, 112] width 406 height 62
paste input "56526947"
type input "56526947"
click at [685, 168] on button "Submit" at bounding box center [693, 166] width 43 height 20
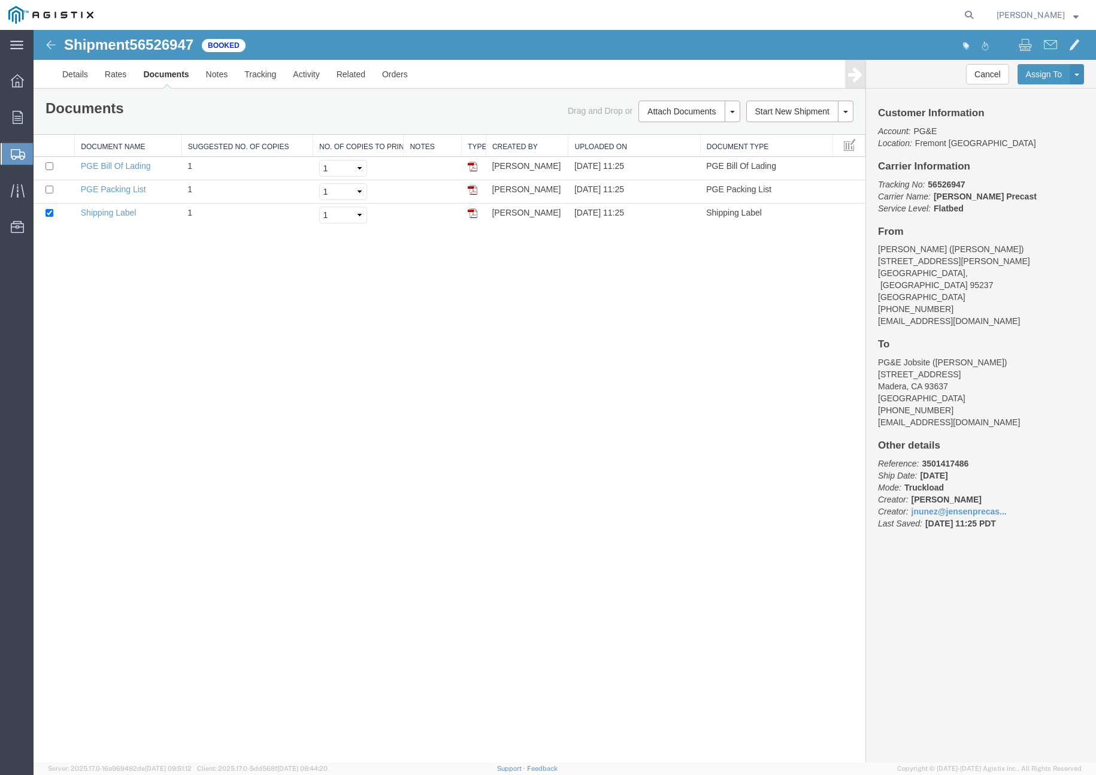
click at [0, 0] on span "Create Shipment" at bounding box center [0, 0] width 0 height 0
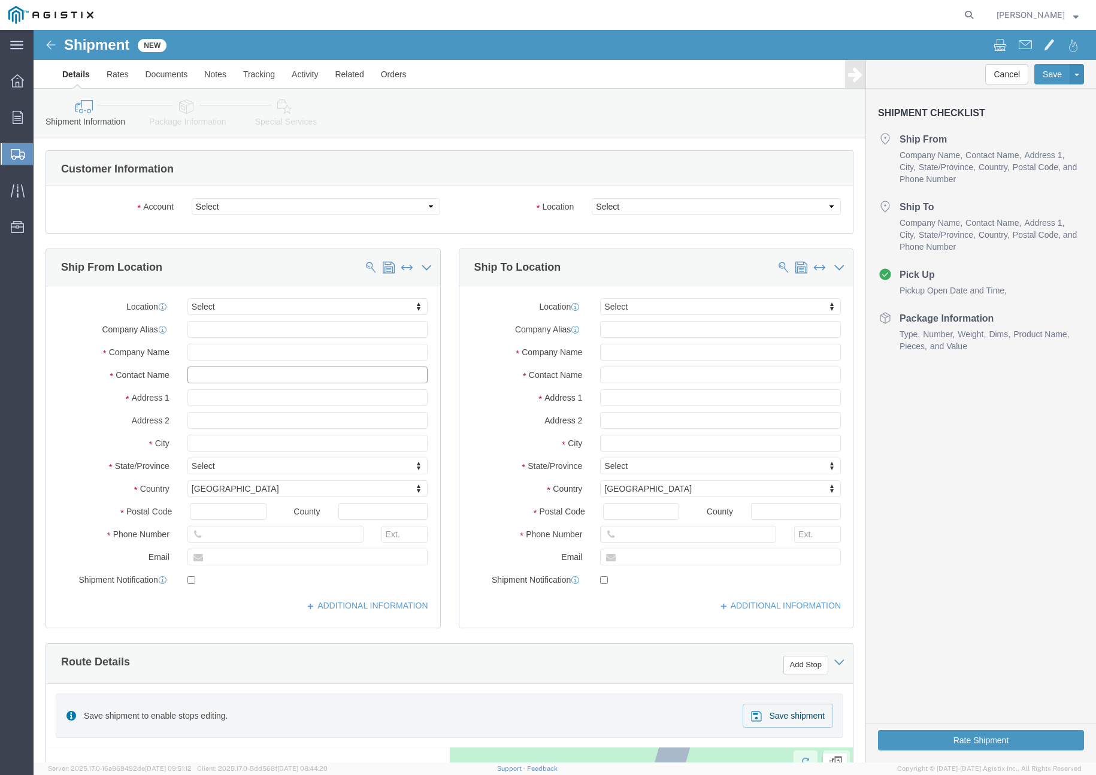
click input "text"
type input "joshua"
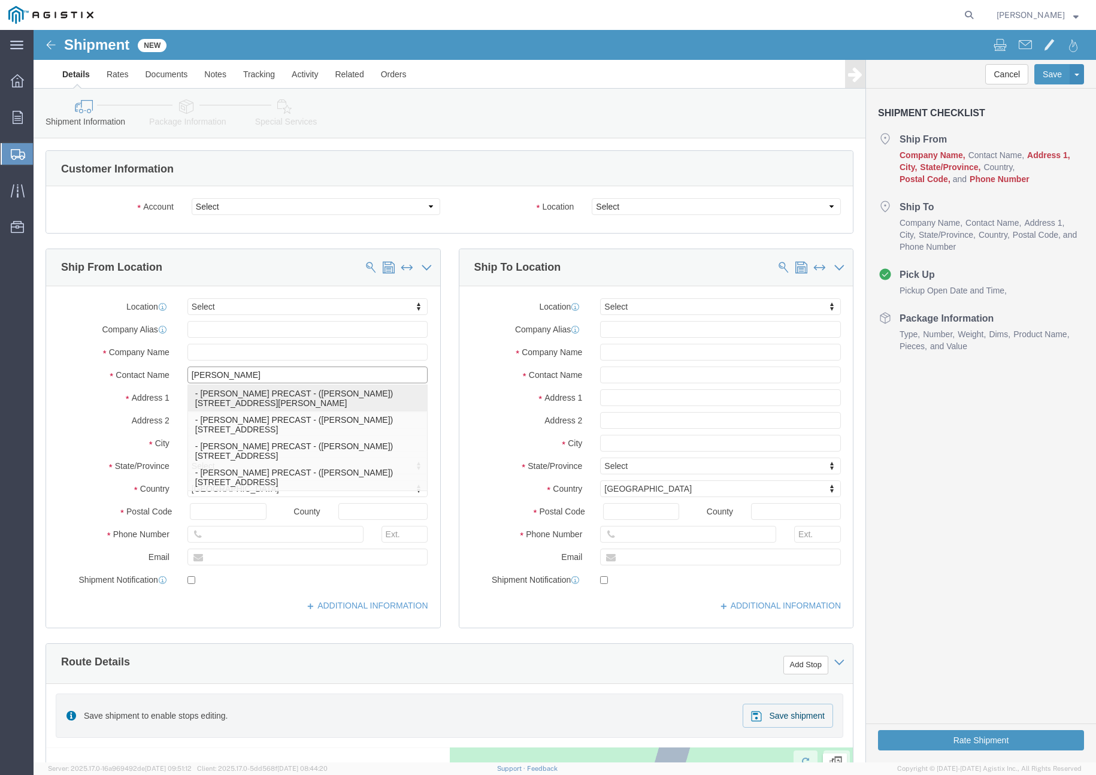
click p "- JENSEN PRECAST - (JOSHUA NUNEZ) 12101 Brandt Road, Lockeford, CA, 95237, US"
type input "12101 Brandt Road"
type input "95237"
type input "916-992-8124"
type input "jnunez@jensenprecast.com"
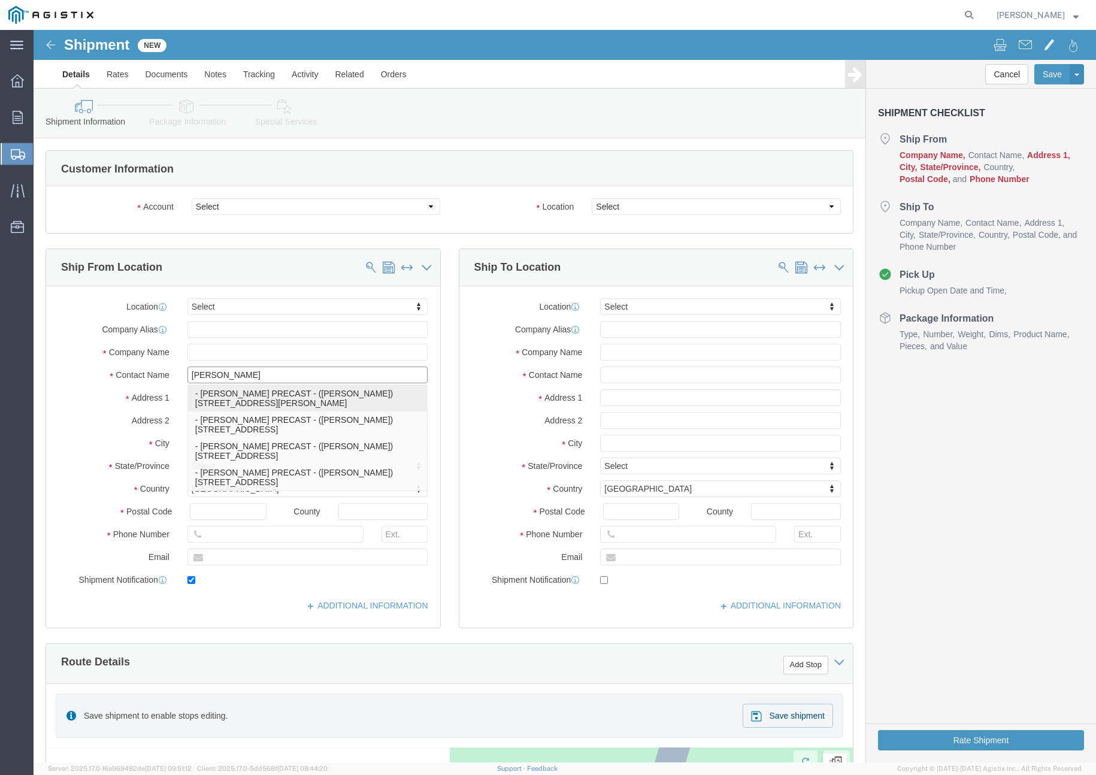
checkbox input "true"
type input "JENSEN PRECAST"
type input "JOSHUA NUNEZ"
type input "Lockeford"
select select "CA"
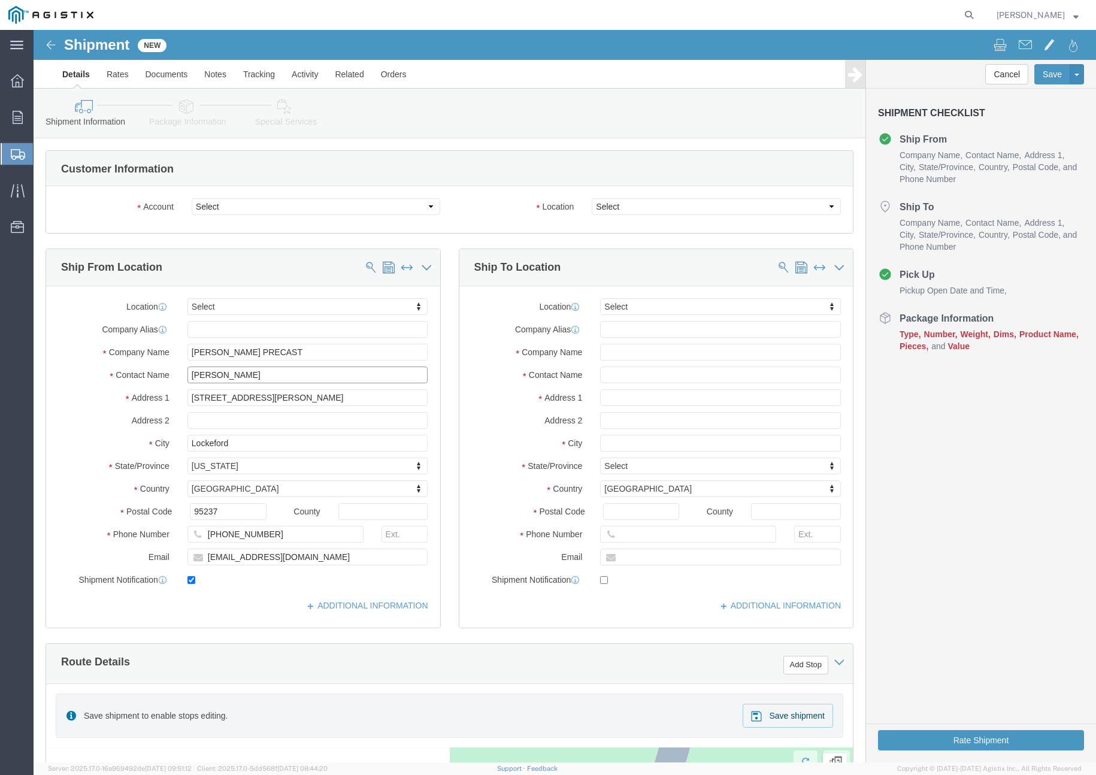
type input "JOSHUA NUNEZ"
click input "text"
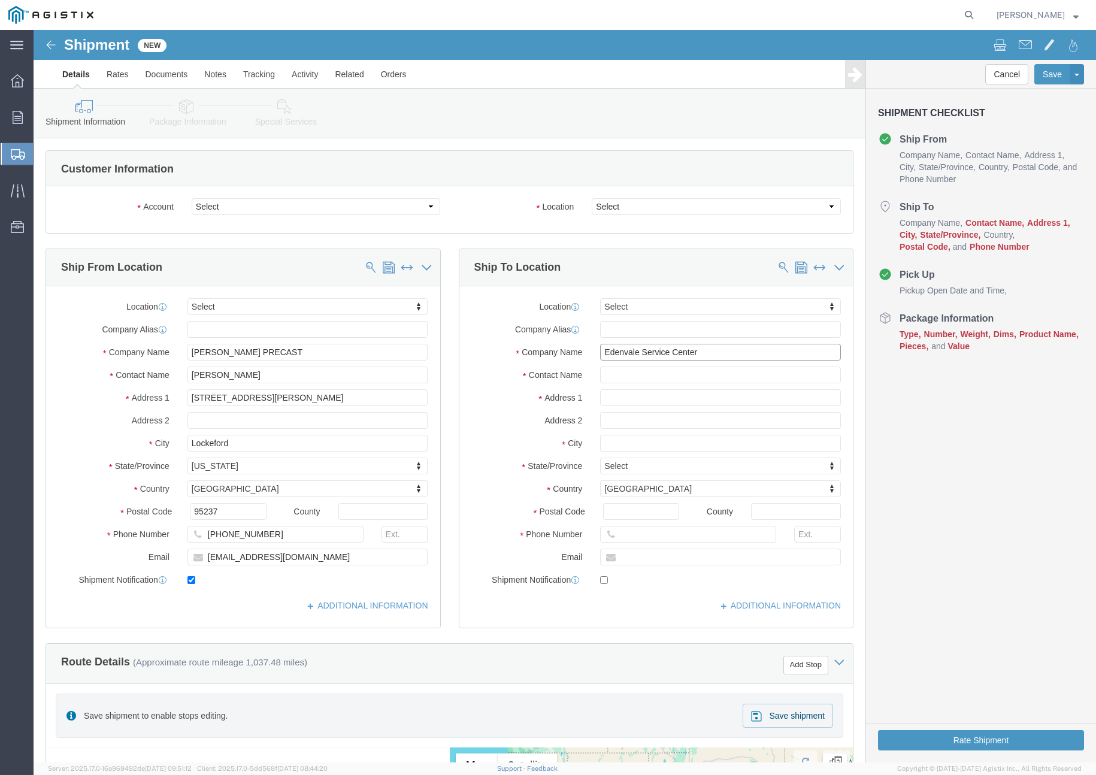
type input "Edenvale Service Center"
click input "text"
paste input "Tim Quan"
type input "Tim Quan"
click input "text"
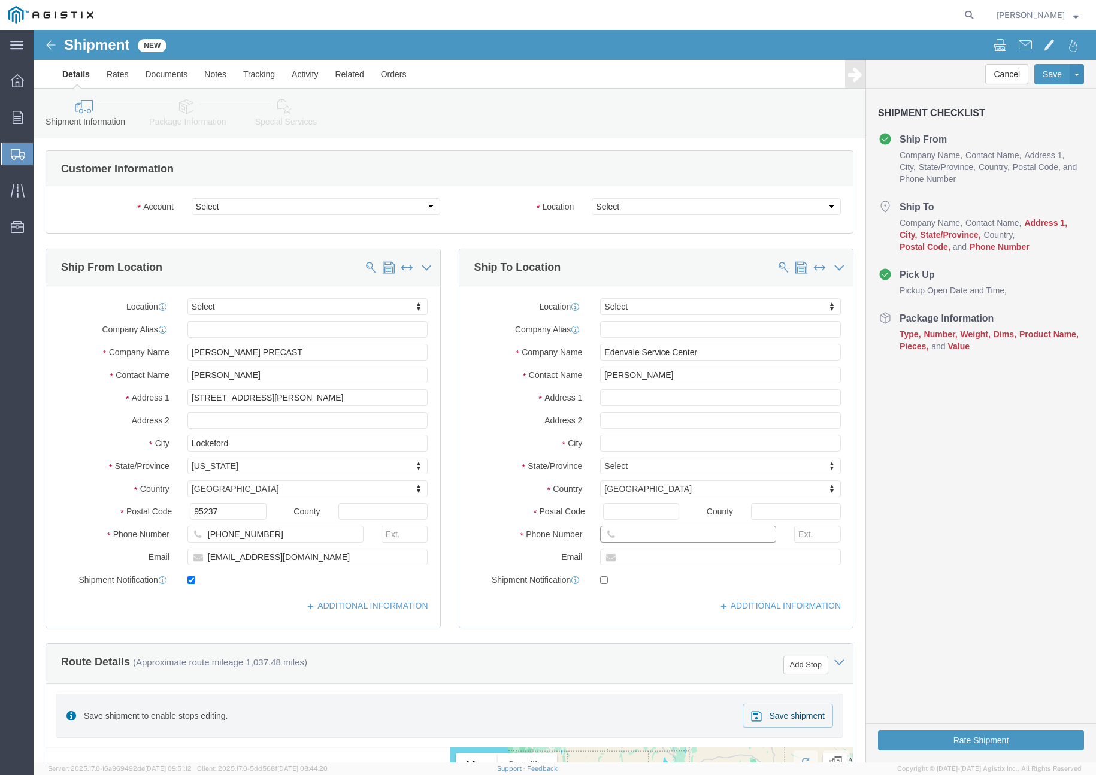
paste input "408-636-6722"
type input "408-636-6722"
click input "text"
paste input "TTQ1@pge.com"
type input "TTQ1@pge.com"
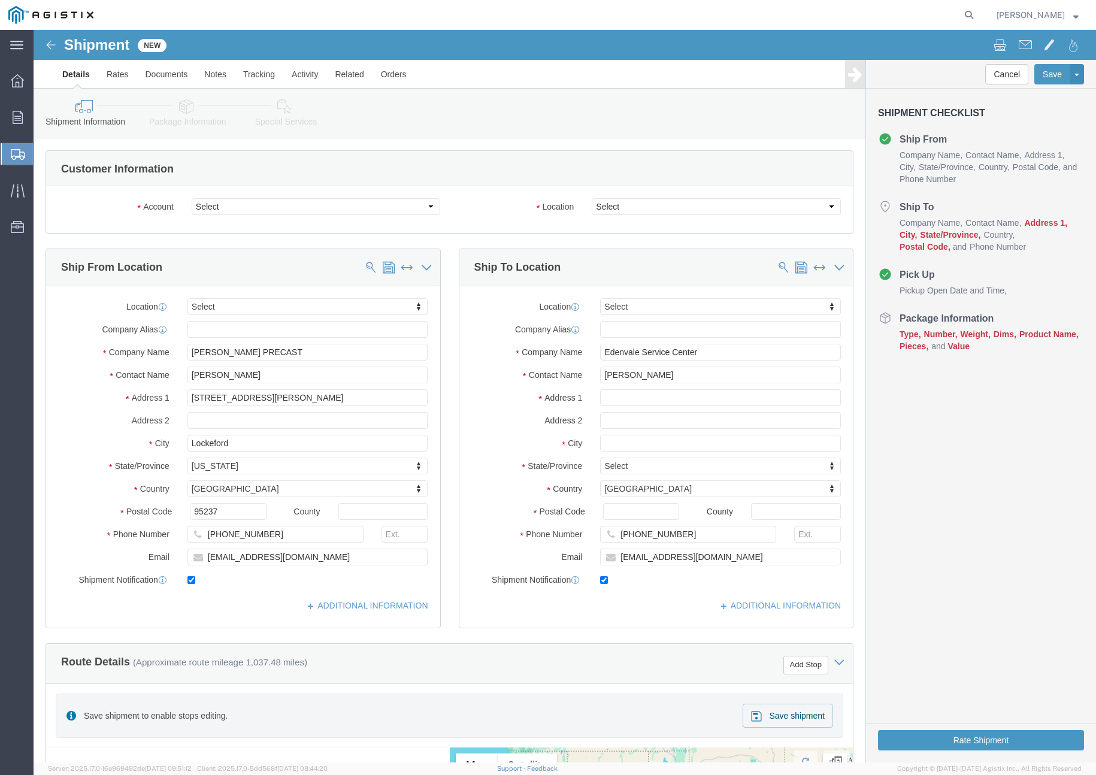
checkbox input "true"
click input "text"
paste input "6402 Santa Teresa Blvd"
type input "6402 Santa Teresa Blvd"
click input "text"
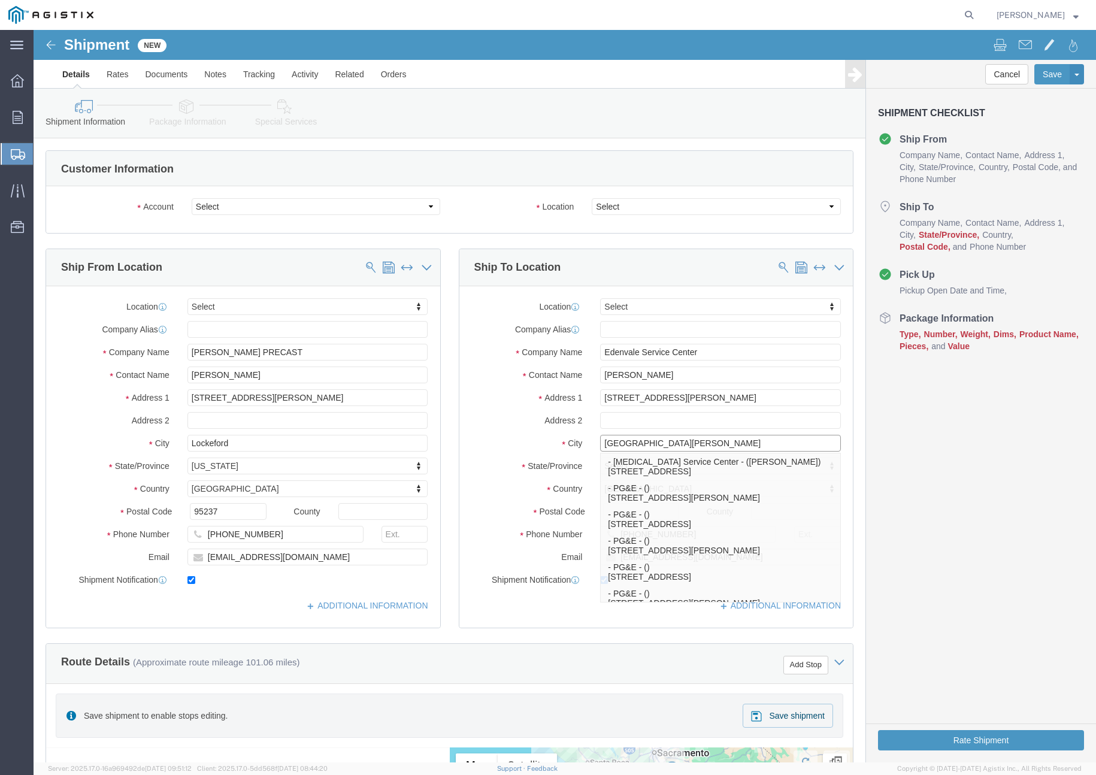
type input "San Jose"
click label "City"
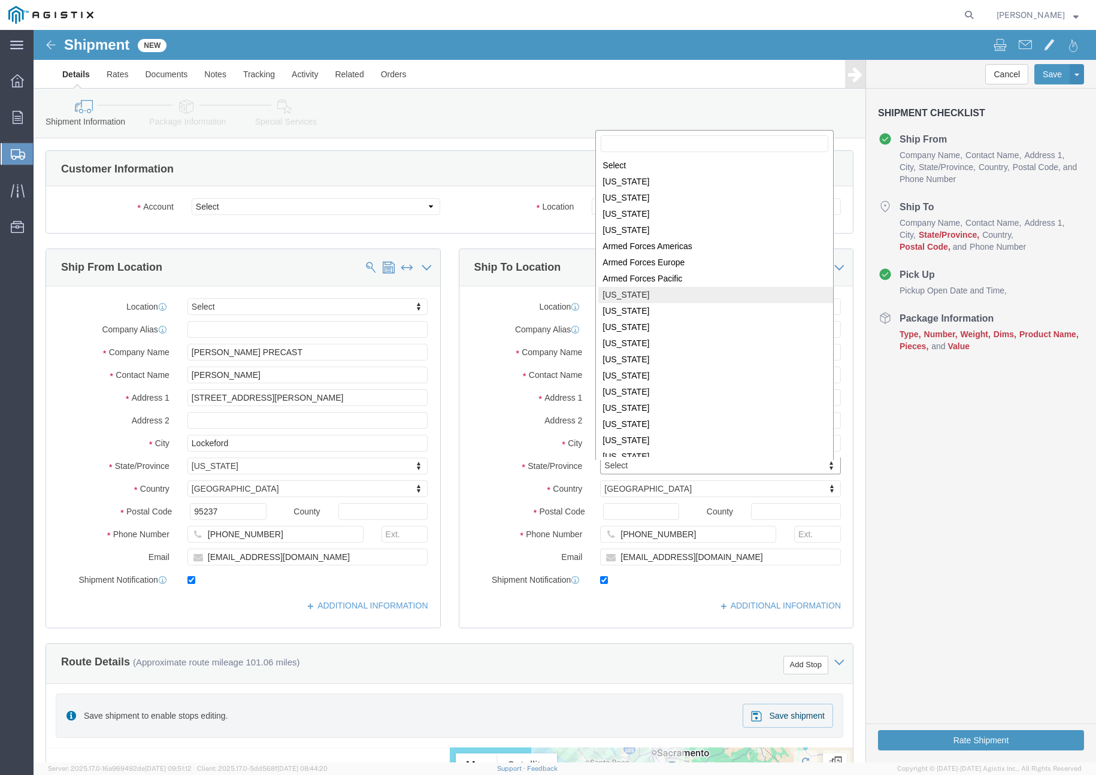
select select "CA"
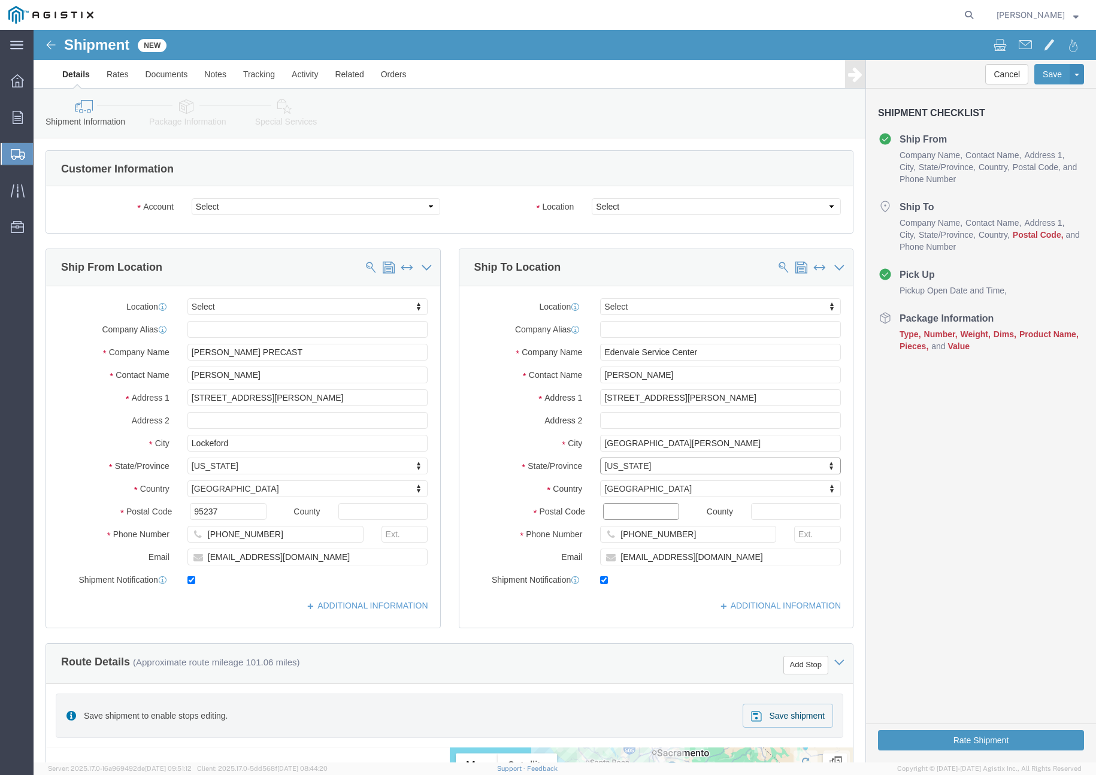
click input "Postal Code"
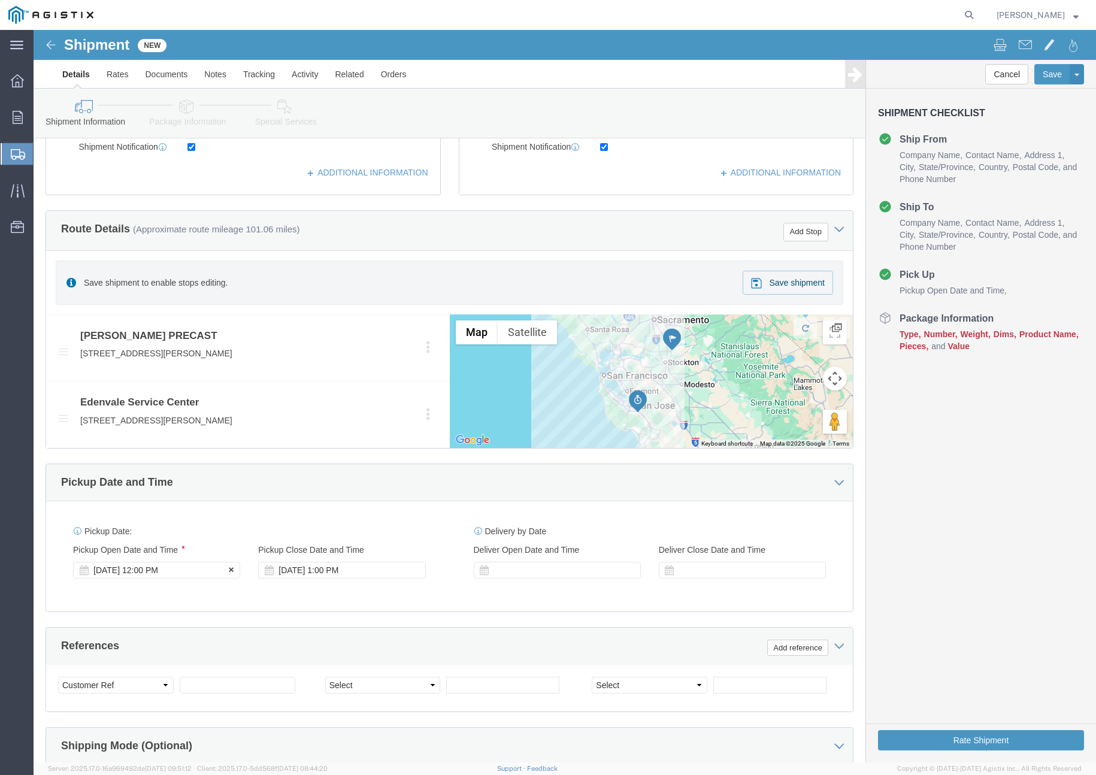
scroll to position [434, 0]
type input "95119"
click div "Aug 18 2025 12:00 PM"
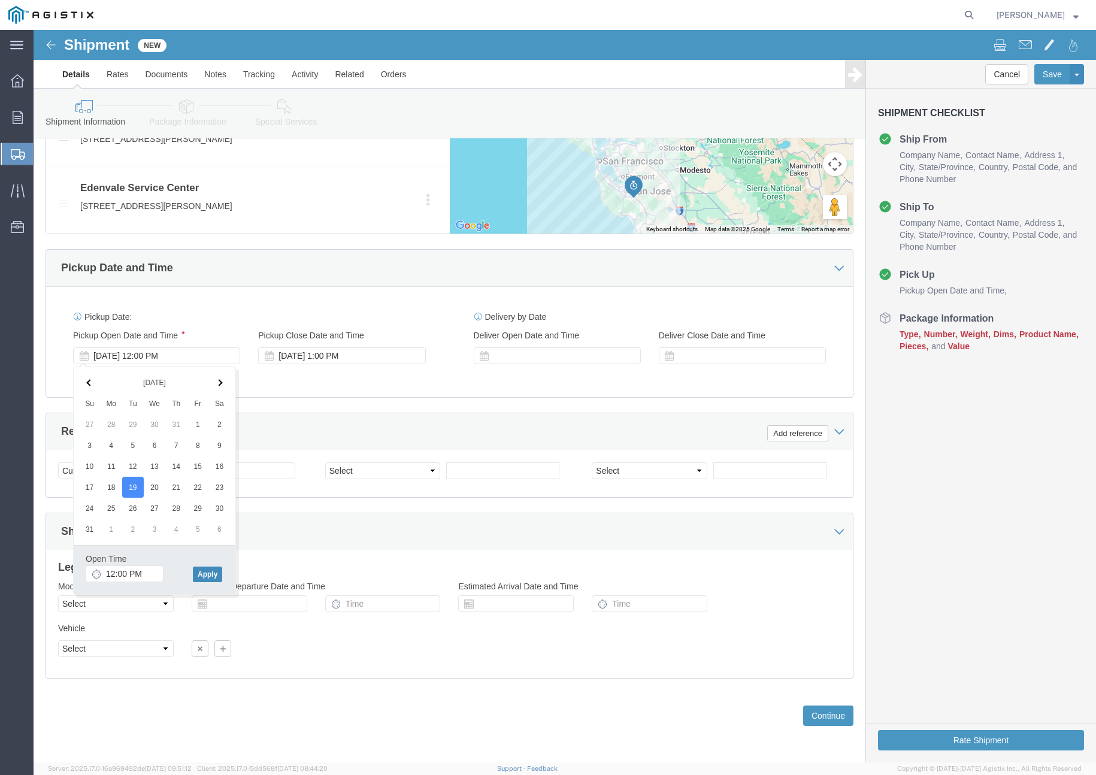
click button "Apply"
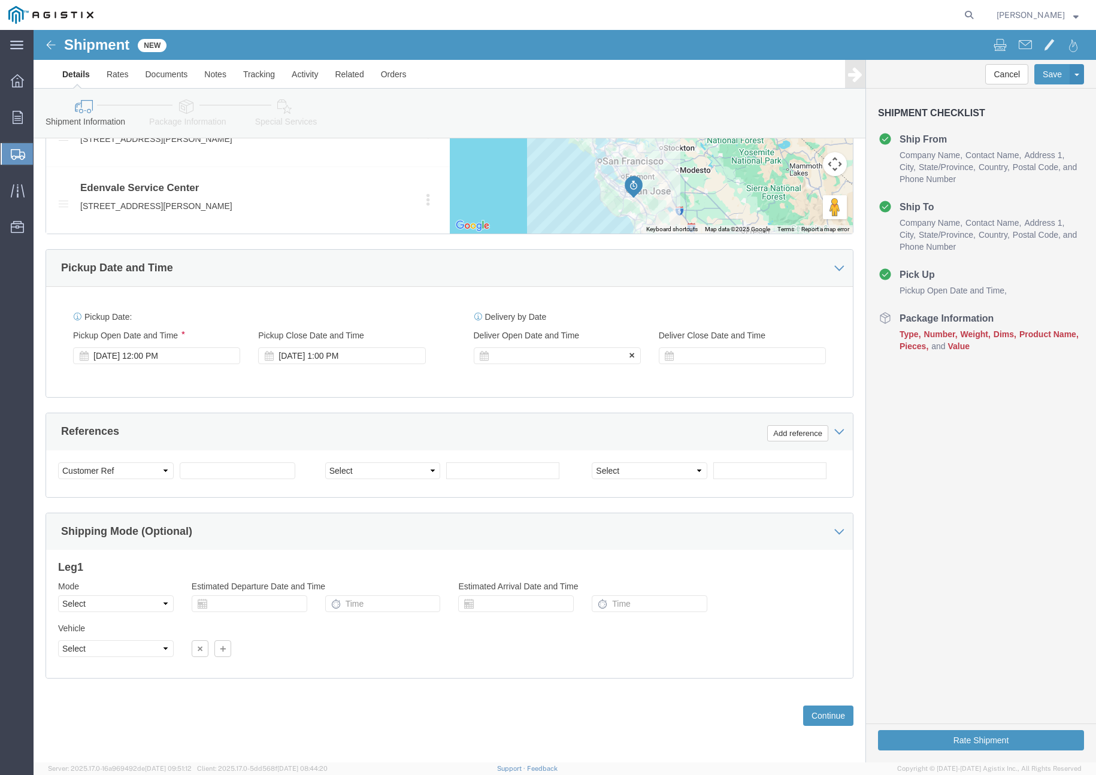
click div
click button "Apply"
click div
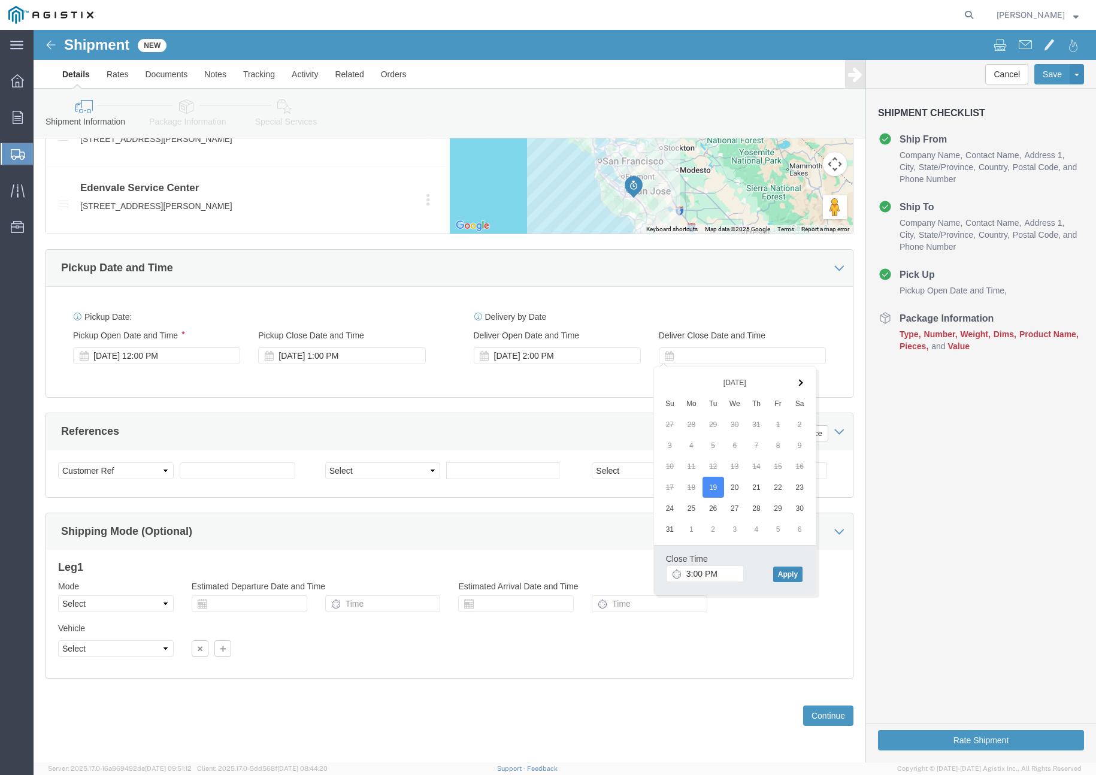
click button "Apply"
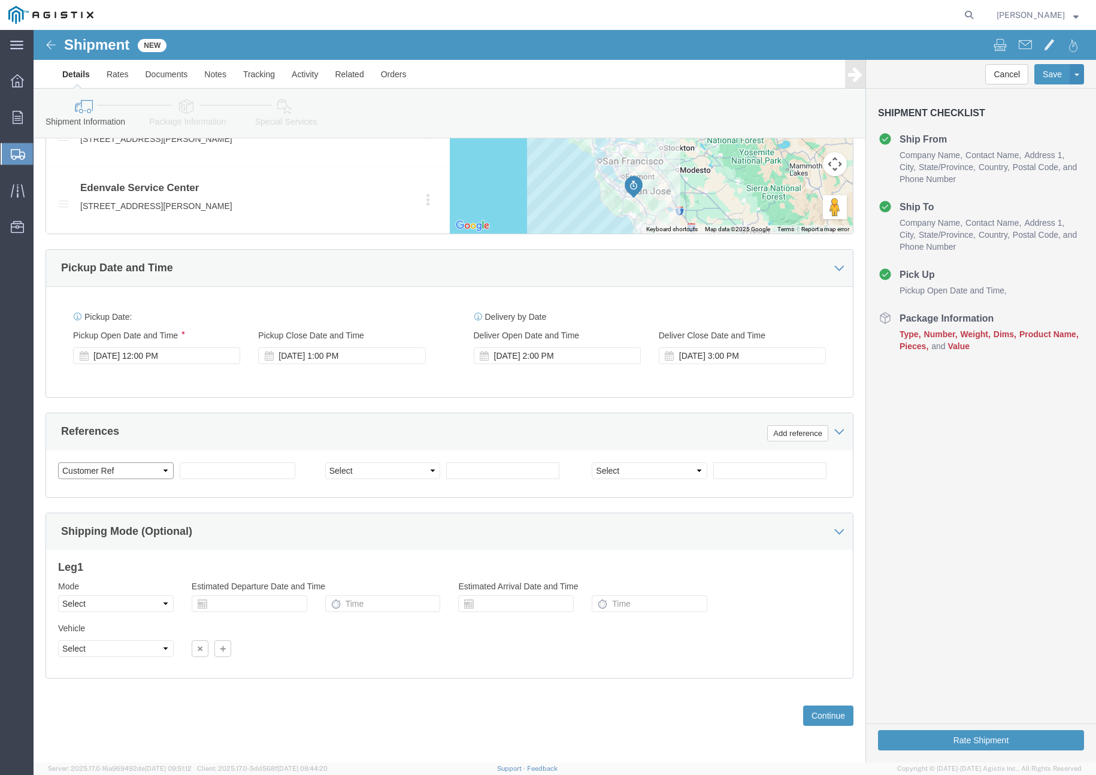
click select "Select Account Type Activity ID Airline Appointment Number ASN Batch Request # …"
select select "PURCHORD"
click select "Select Account Type Activity ID Airline Appointment Number ASN Batch Request # …"
click input "text"
paste input "3501417506"
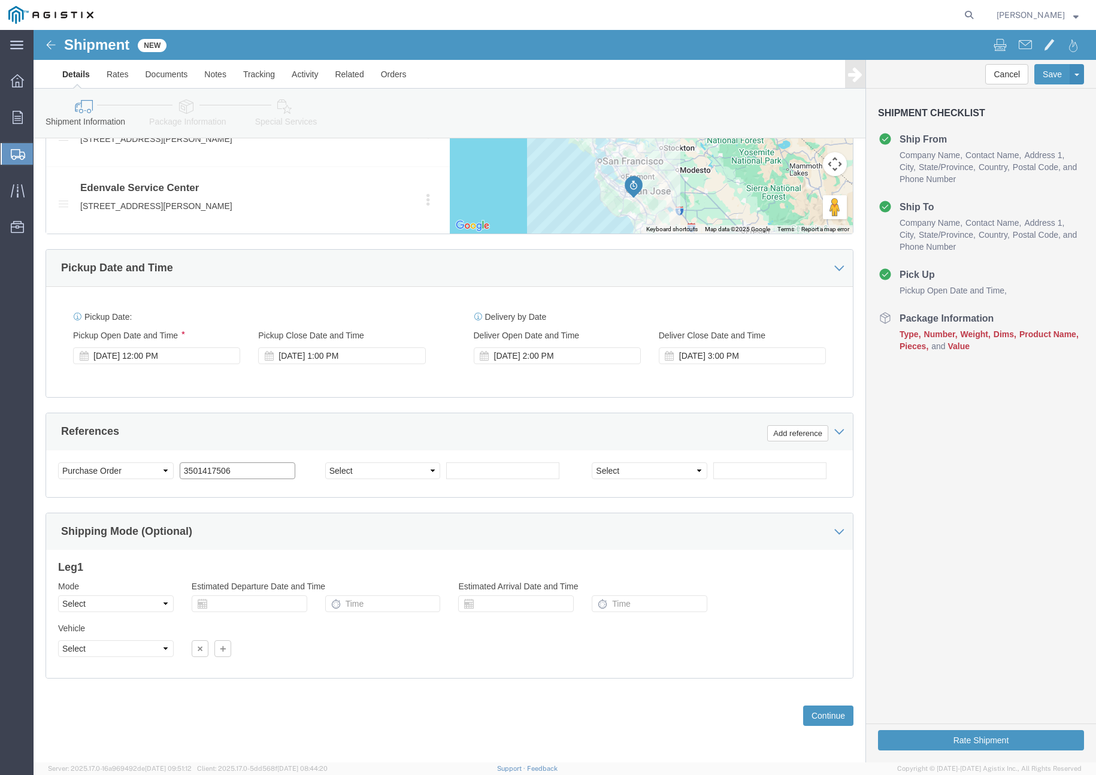
type input "3501417506"
click select "Select Account Type Activity ID Airline Appointment Number ASN Batch Request # …"
select select "CUSTREF"
click select "Select Account Type Activity ID Airline Appointment Number ASN Batch Request # …"
click div "Select Account Type Activity ID Airline Appointment Number ASN Batch Request # …"
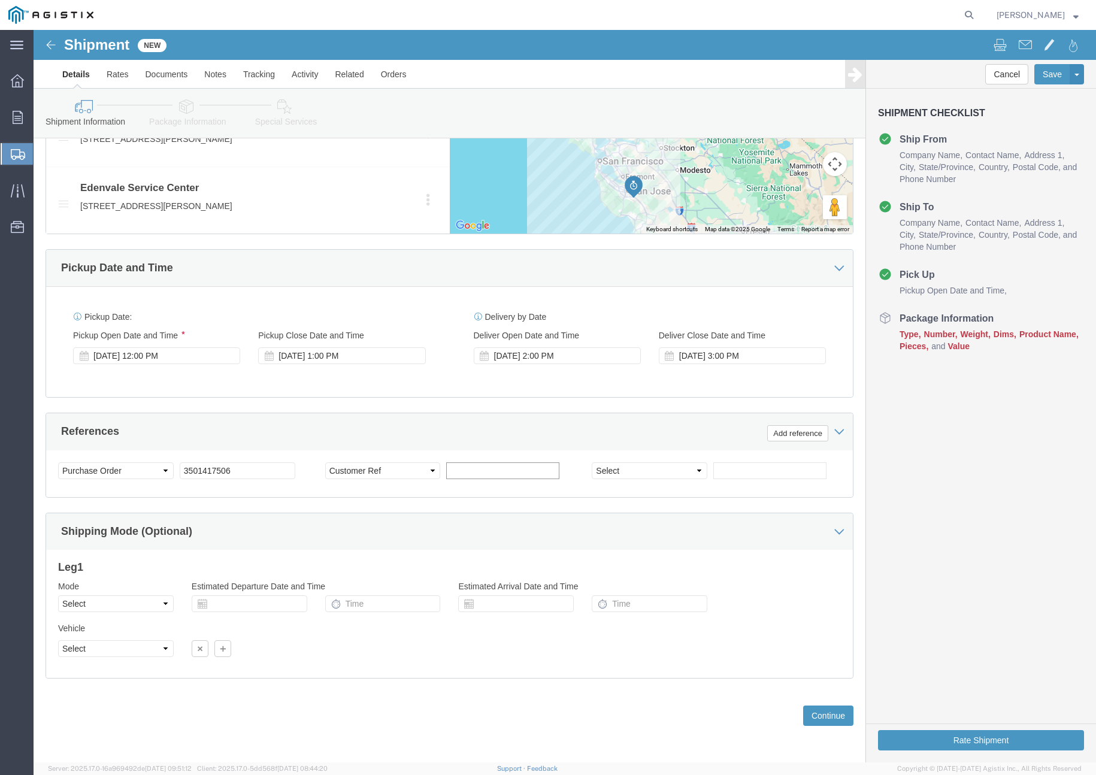
click input "text"
type input "402976"
click select "Select Air Less than Truckload Multi-Leg Ocean Freight Rail Small Parcel Truckl…"
select select "TL"
click select "Select Air Less than Truckload Multi-Leg Ocean Freight Rail Small Parcel Truckl…"
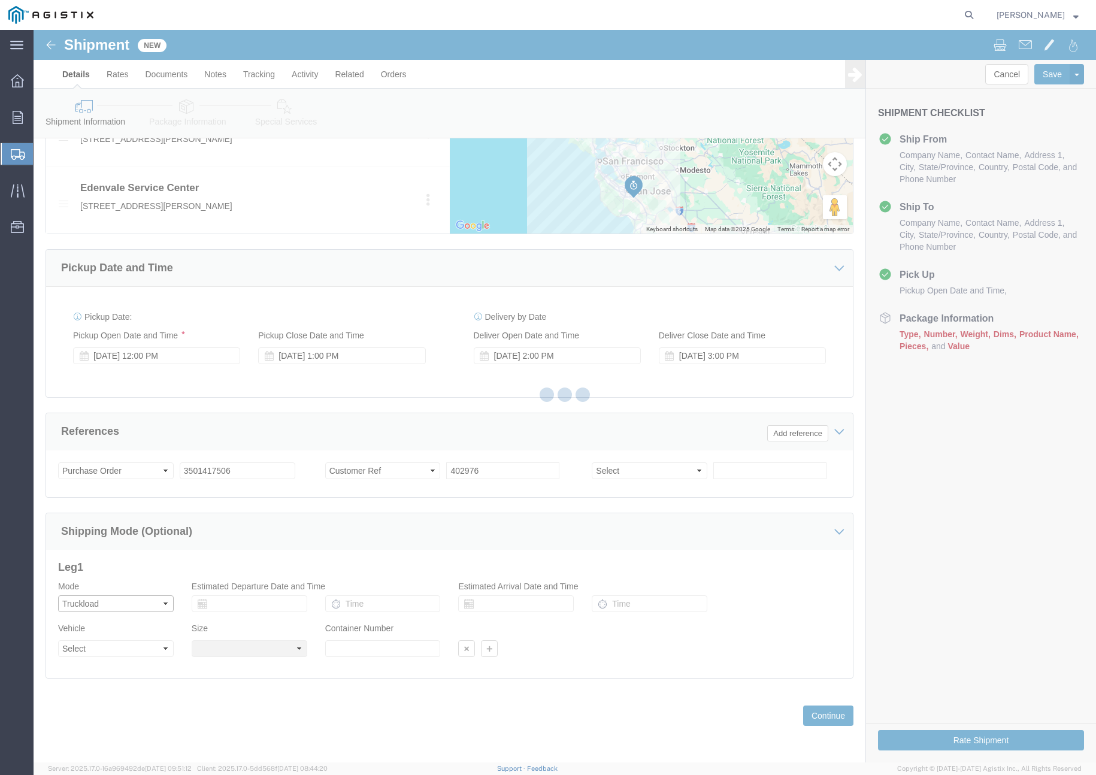
select select
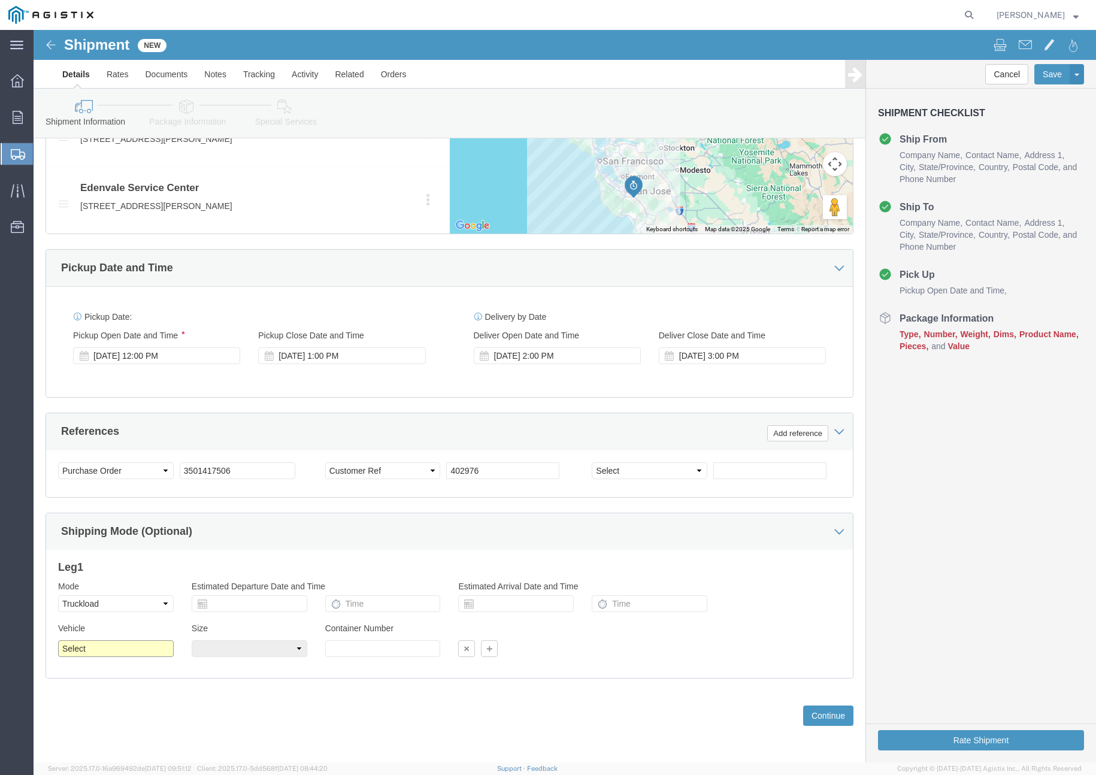
click select "Select 1-Ton (PSS) 10 Wheel 10 Yard Dump Truck 20 Yard Dump Truck Bobtail Botto…"
select select "FLBD"
click select "Select 1-Ton (PSS) 10 Wheel 10 Yard Dump Truck 20 Yard Dump Truck Bobtail Botto…"
click button "Continue"
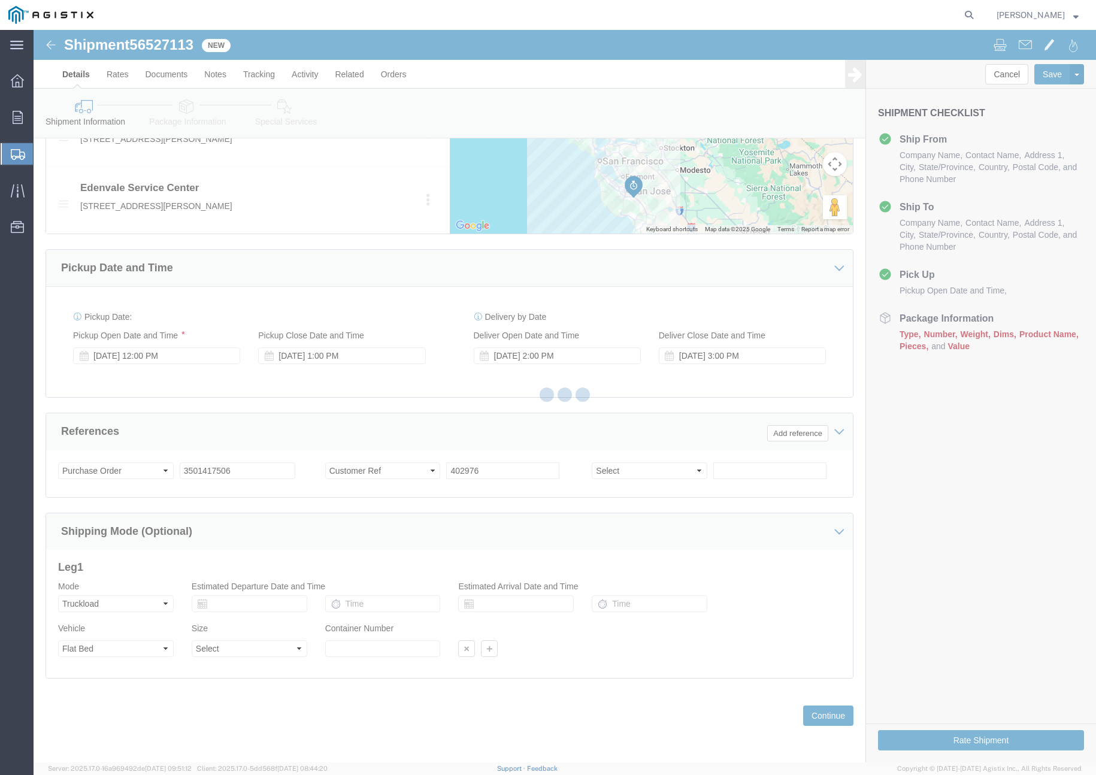
select select "CUSTREF"
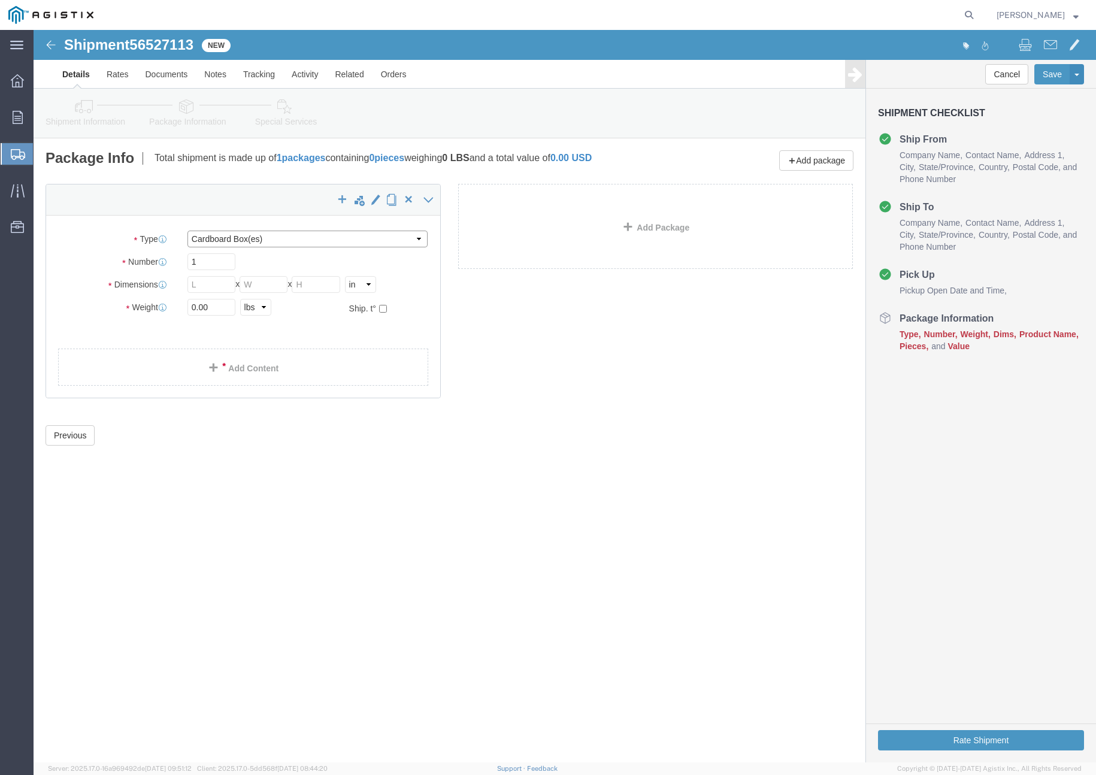
click select "Select Bale(s) Basket(s) Bolt(s) Bottle(s) Buckets Bulk Bundle(s) Can(s) Cardbo…"
select select "PSNS"
click select "Select Bale(s) Basket(s) Bolt(s) Bottle(s) Buckets Bulk Bundle(s) Can(s) Cardbo…"
click input "text"
type input "36"
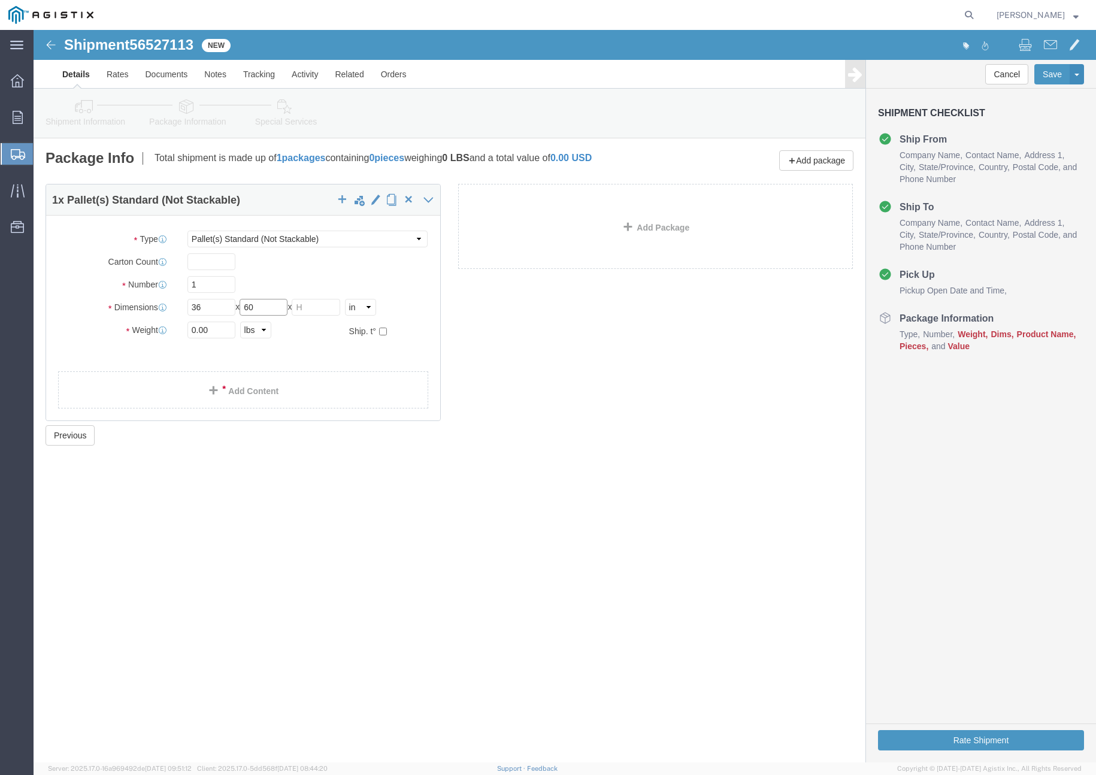
type input "60"
type input "10"
click div "Weight 0.00 Select kgs lbs Ship. t°"
type input "550"
click div "Package Type Select Bale(s) Basket(s) Bolt(s) Bottle(s) Buckets Bulk Bundle(s) …"
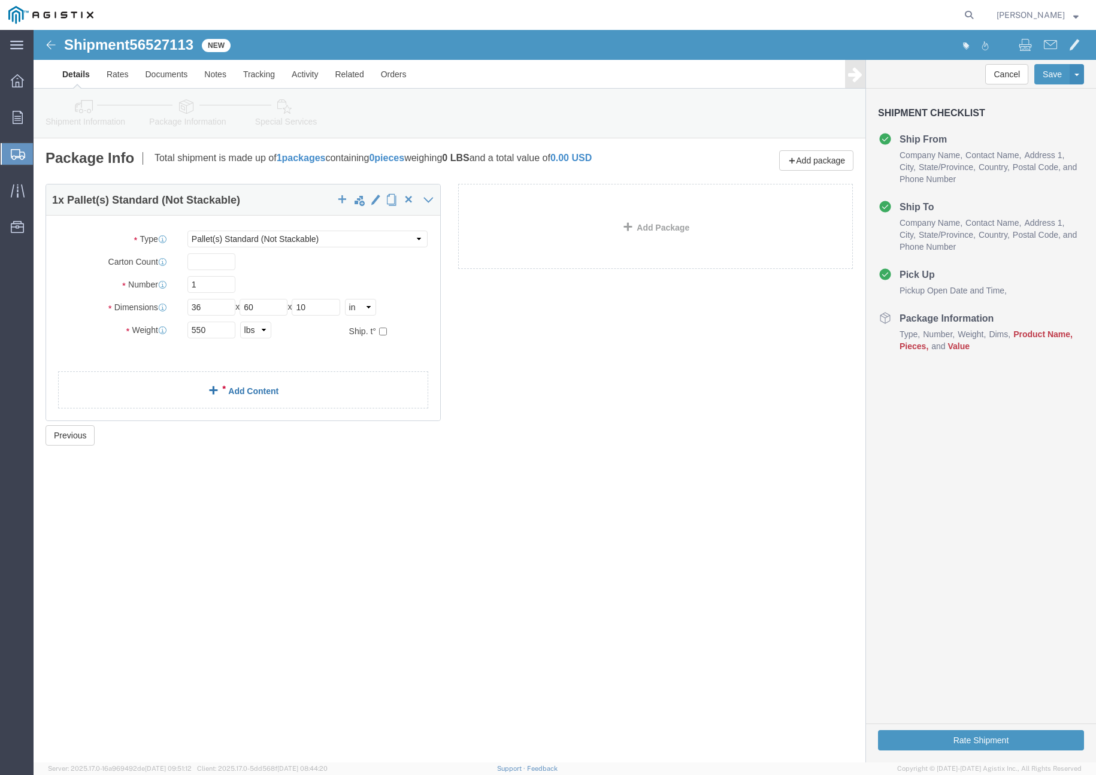
click link "Add Content"
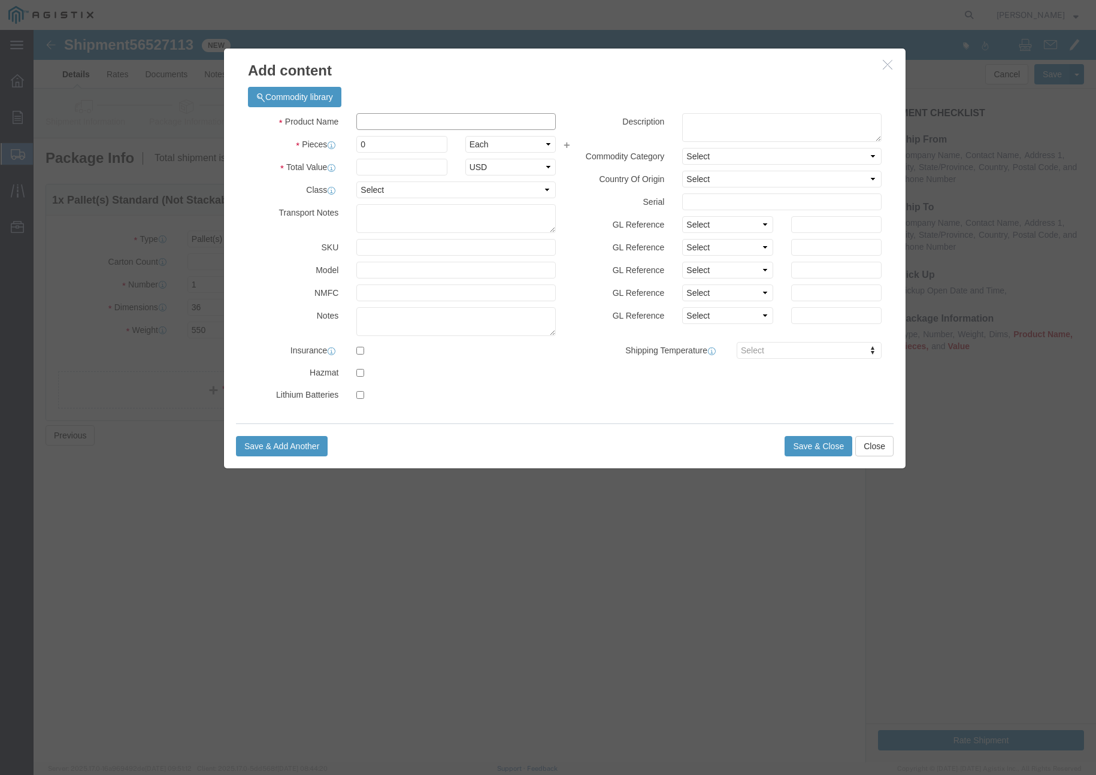
click input "text"
type input "# 5 SPLICE FVT COVER"
click input "0"
click input "text"
type input "1"
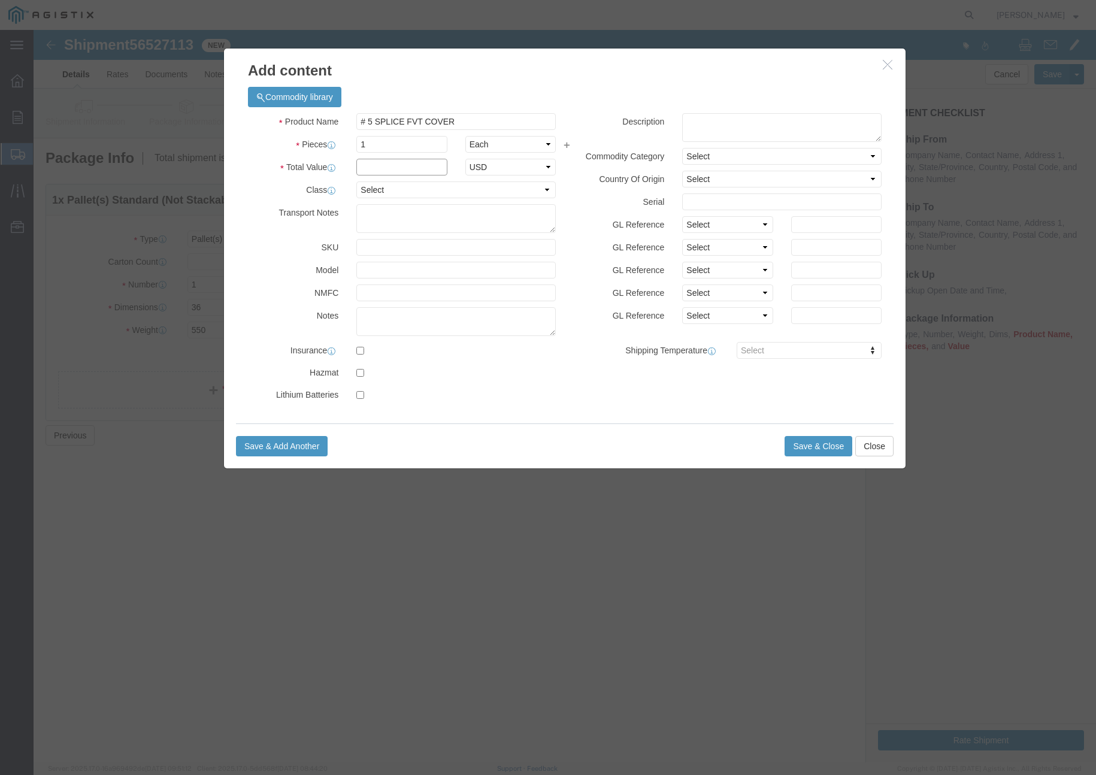
click input "text"
type input "1"
click input "text"
type input "( 04-1052 )"
click button "Save & Close"
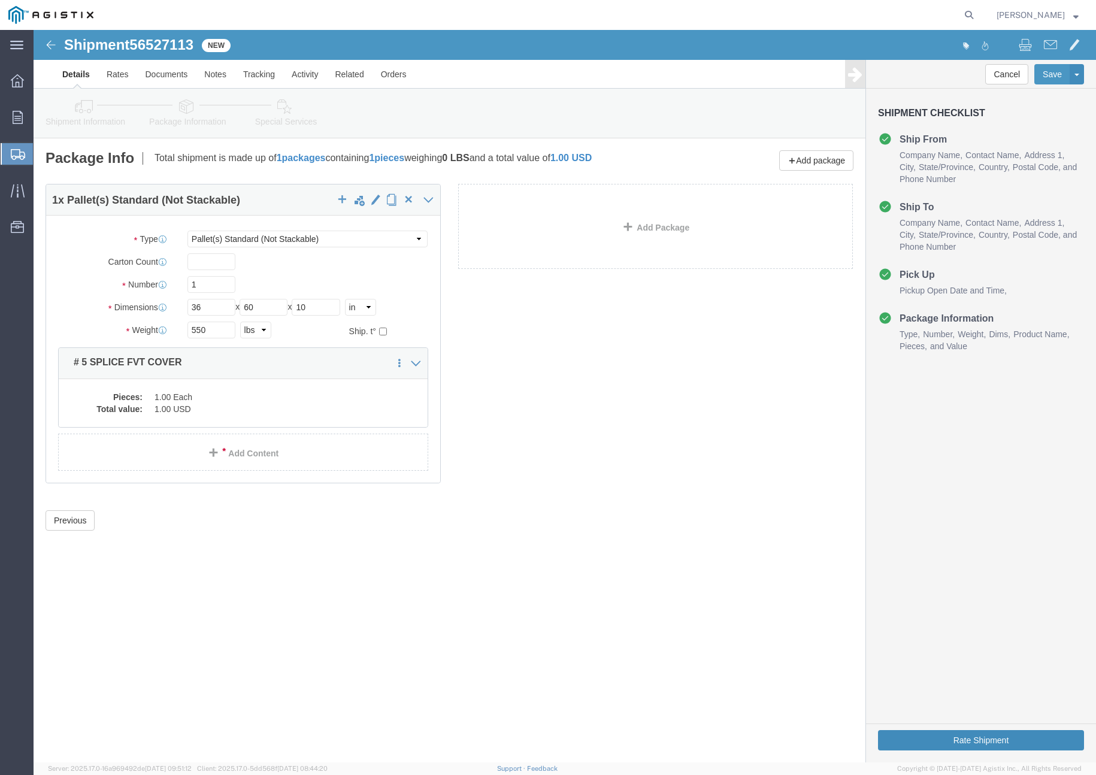
click button "Rate Shipment"
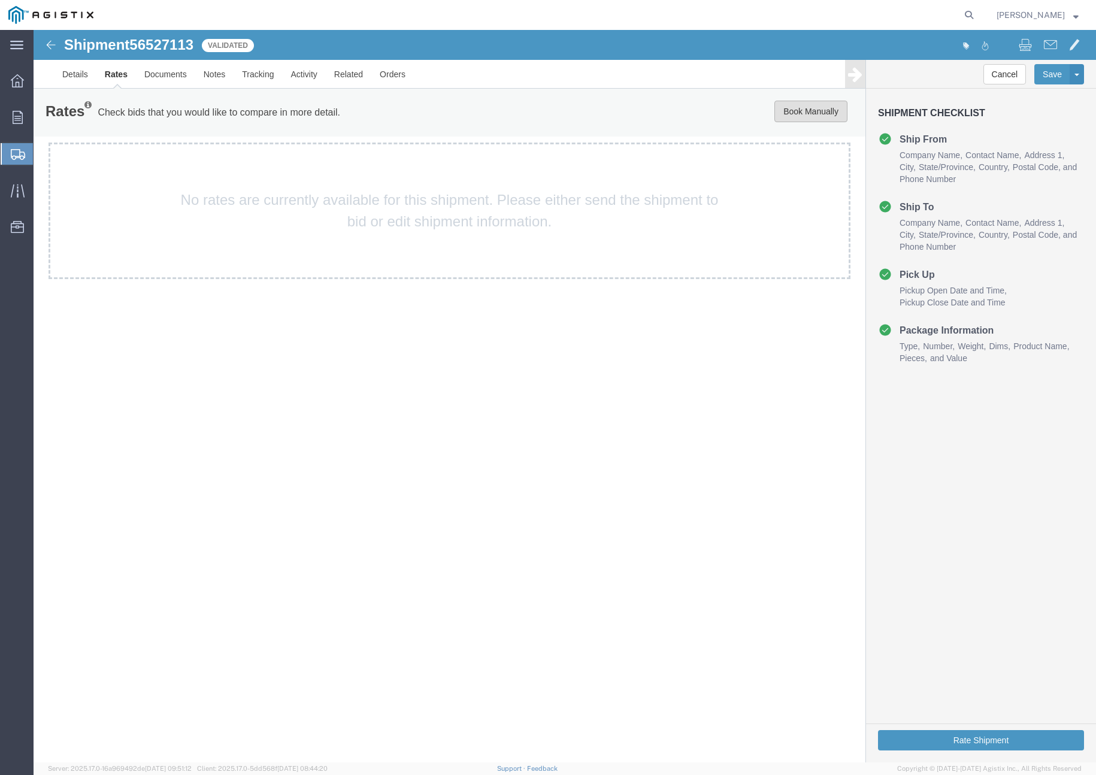
click at [795, 118] on button "Book Manually" at bounding box center [810, 112] width 73 height 22
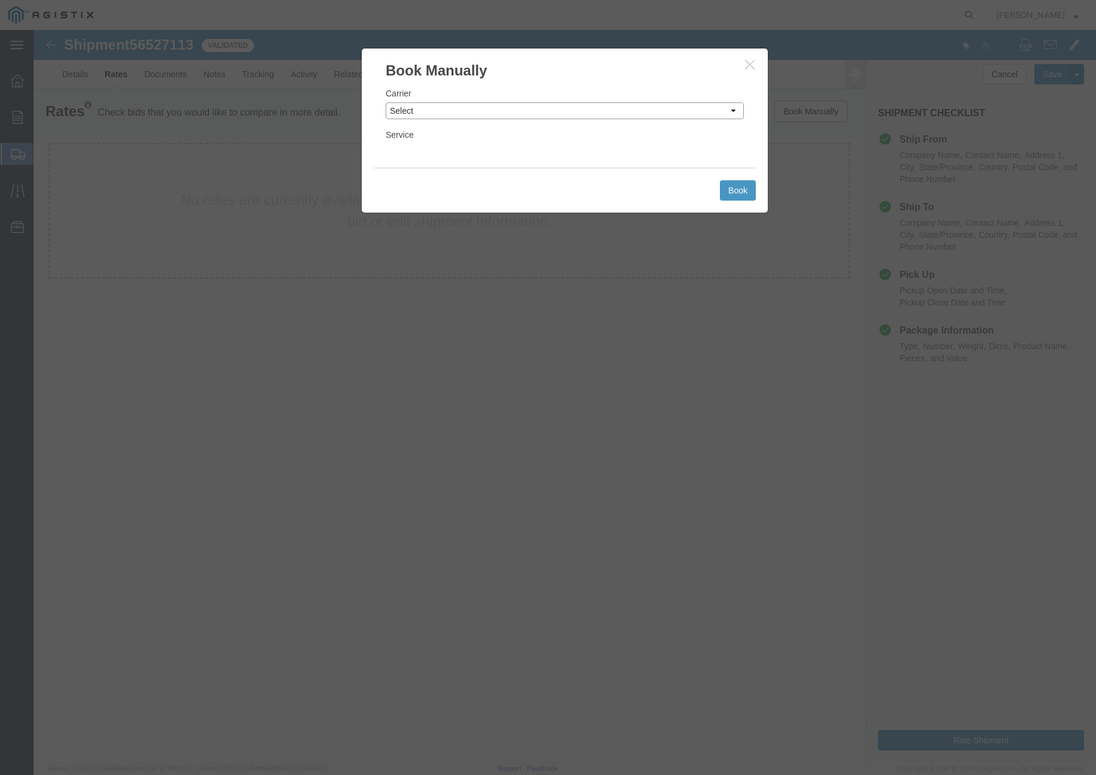
click at [466, 105] on select "Select Add New Carrier (and default service) C.H. Robinson Jensen Precast Reeve…" at bounding box center [565, 110] width 358 height 17
select select "13033"
click at [386, 102] on select "Select Add New Carrier (and default service) C.H. Robinson Jensen Precast Reeve…" at bounding box center [565, 110] width 358 height 17
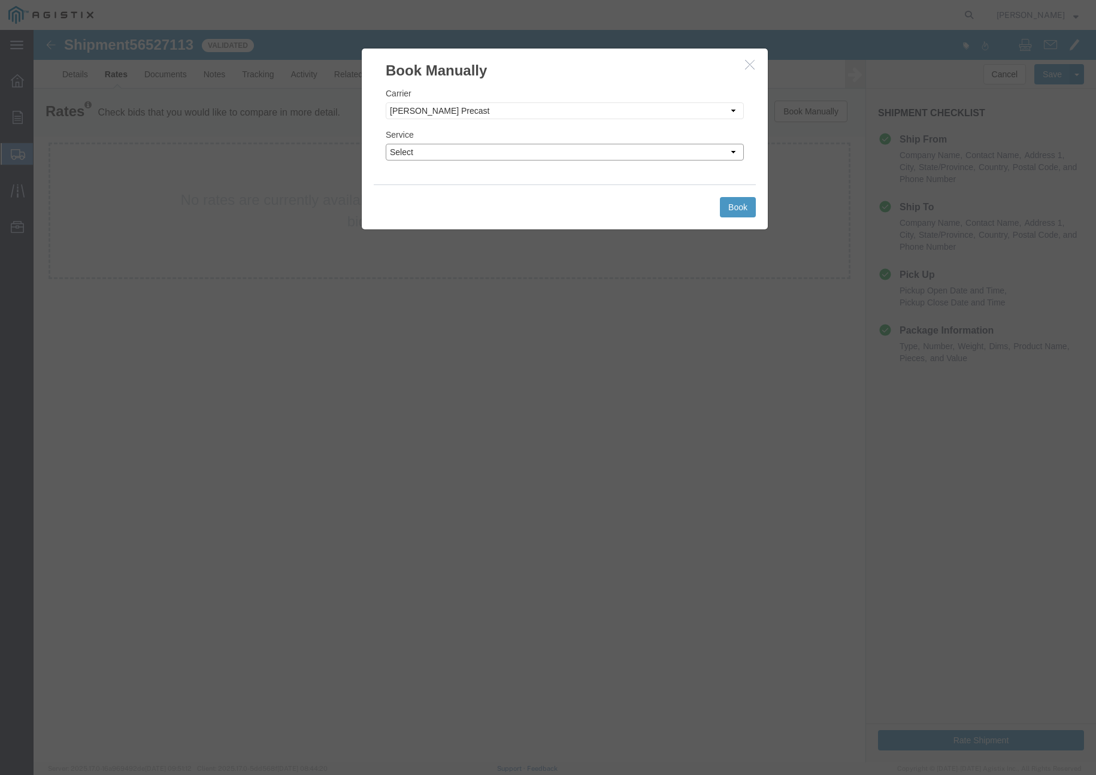
click at [438, 148] on select "Select 3-5 Days Flatbed Truckload" at bounding box center [565, 152] width 358 height 17
select select "28442"
click at [386, 144] on select "Select 3-5 Days Flatbed Truckload" at bounding box center [565, 152] width 358 height 17
click at [733, 201] on button "Book" at bounding box center [738, 207] width 36 height 20
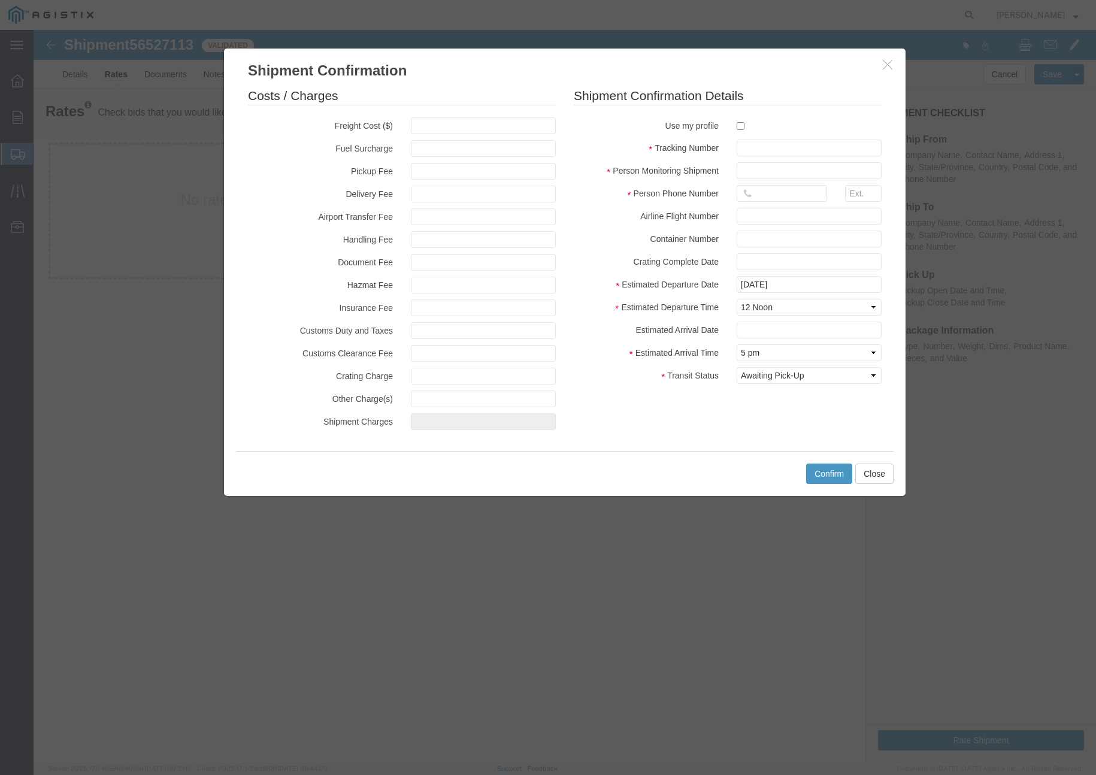
drag, startPoint x: 135, startPoint y: 45, endPoint x: 163, endPoint y: 45, distance: 28.1
click at [162, 44] on div at bounding box center [565, 396] width 1062 height 732
drag, startPoint x: 865, startPoint y: 469, endPoint x: 754, endPoint y: 427, distance: 119.0
click at [866, 469] on button "Close" at bounding box center [874, 473] width 38 height 20
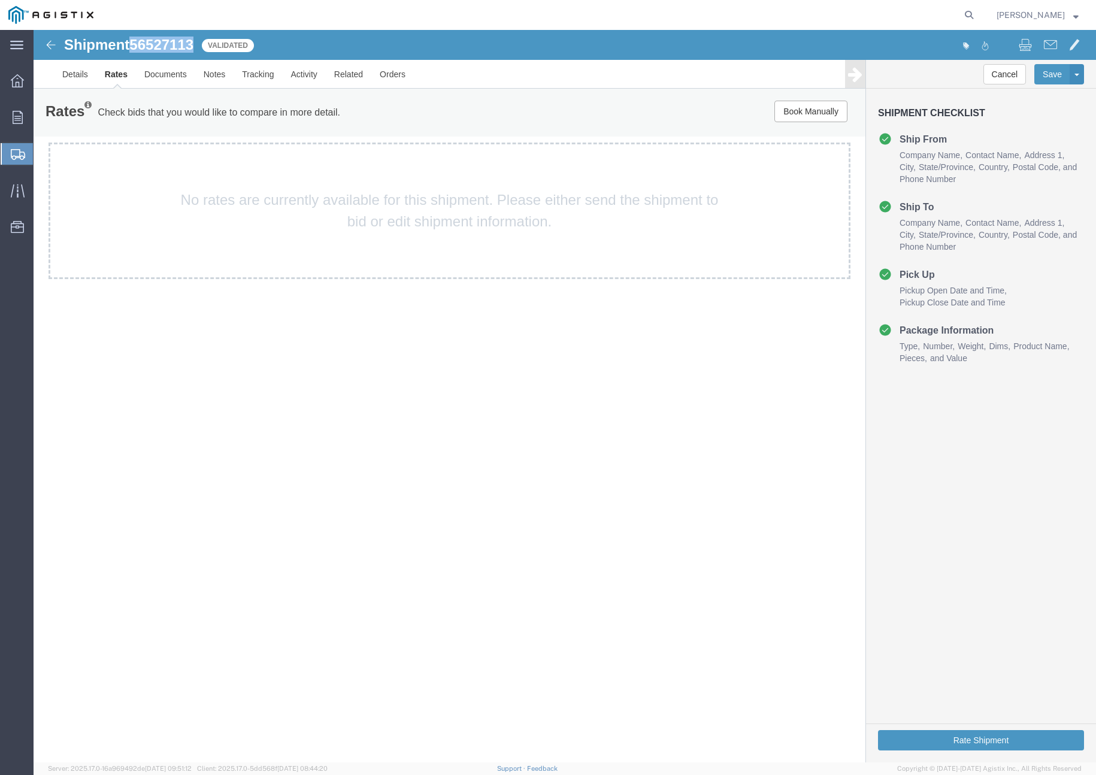
drag, startPoint x: 135, startPoint y: 44, endPoint x: 193, endPoint y: 48, distance: 58.8
click at [193, 48] on span "56527113" at bounding box center [161, 45] width 64 height 16
copy span "56527113"
click at [799, 114] on button "Book Manually" at bounding box center [810, 112] width 73 height 22
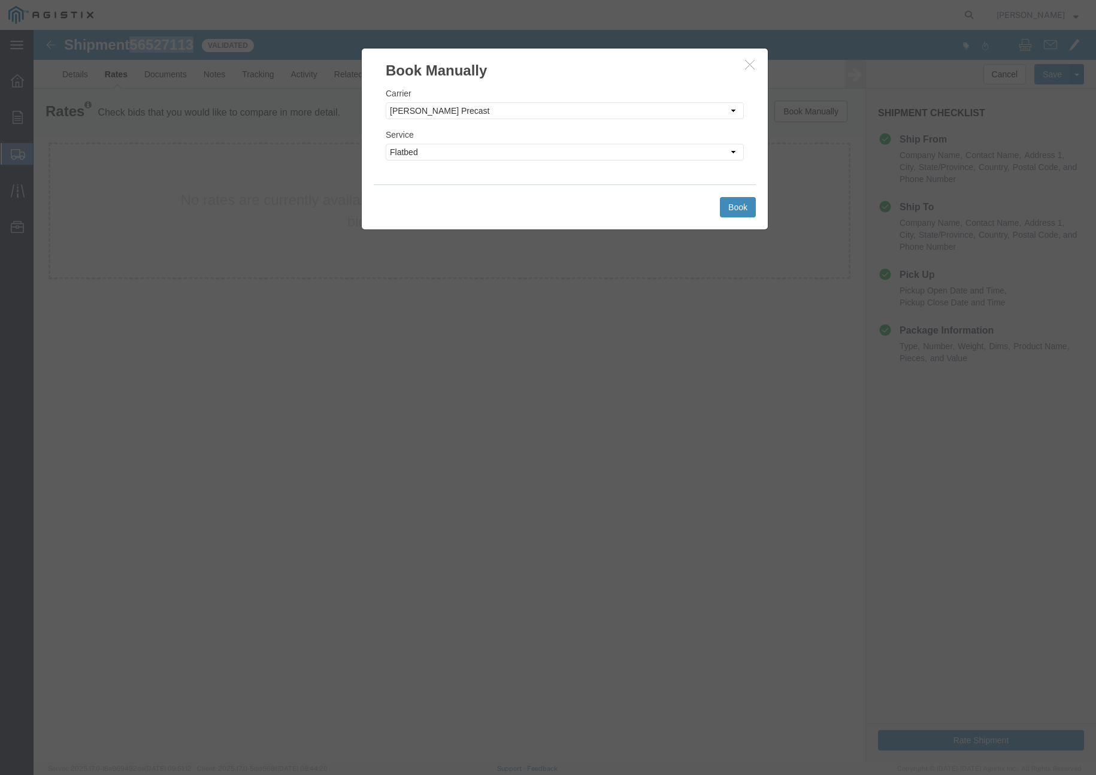
click at [741, 204] on button "Book" at bounding box center [738, 207] width 36 height 20
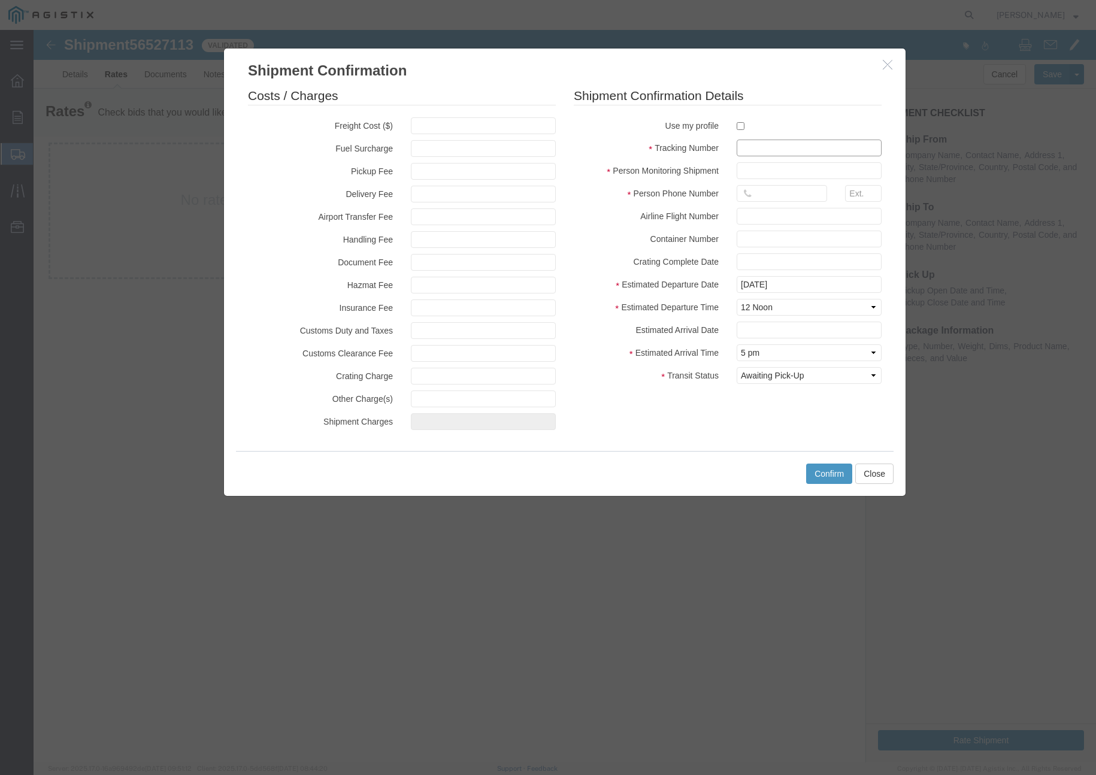
click at [760, 150] on input "text" at bounding box center [808, 147] width 145 height 17
paste input "56527113"
type input "56527113"
click at [761, 179] on input "text" at bounding box center [808, 170] width 145 height 17
type input "Joshua Nunez"
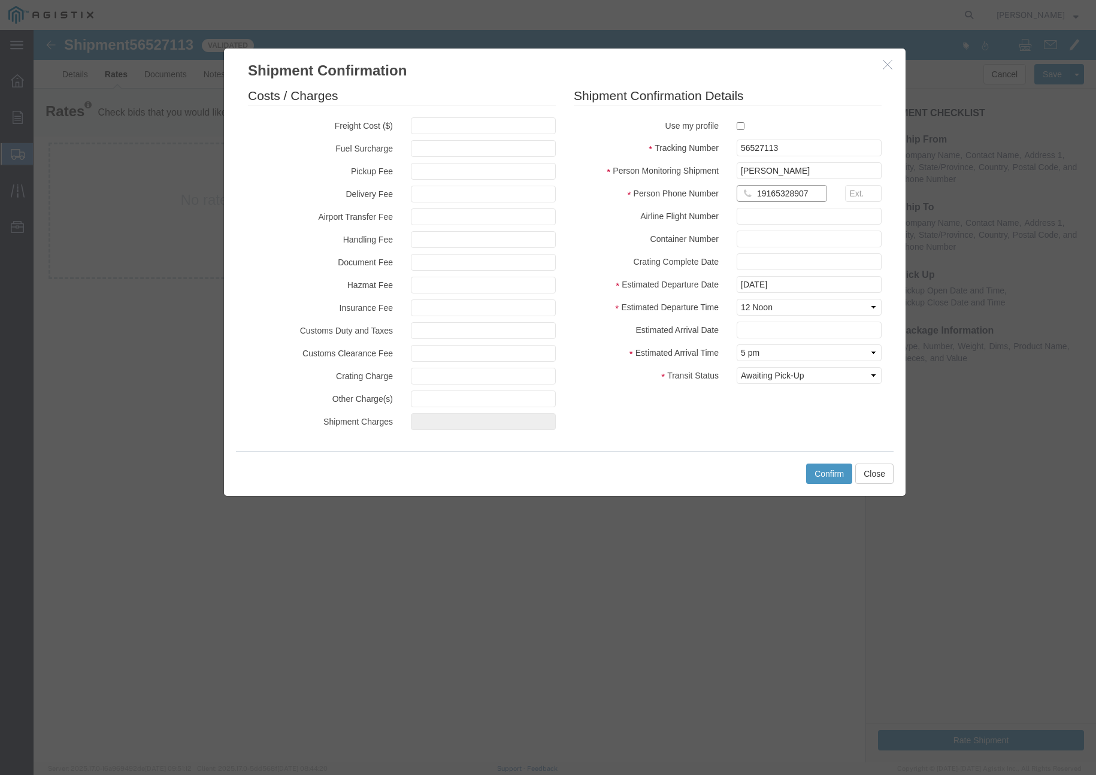
click at [817, 192] on input "19165328907" at bounding box center [781, 193] width 90 height 17
type input "1"
type input "9169928124"
click at [826, 468] on button "Confirm" at bounding box center [829, 473] width 46 height 20
